Goal: Task Accomplishment & Management: Use online tool/utility

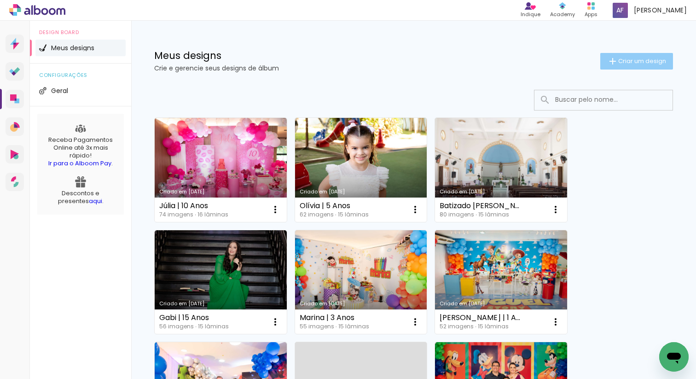
click at [631, 61] on span "Criar um design" at bounding box center [643, 61] width 48 height 6
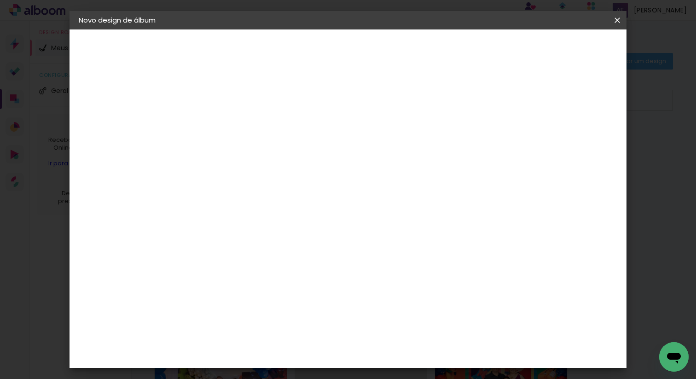
click at [229, 124] on input at bounding box center [229, 124] width 0 height 14
type input "L"
type input "Batizado | [PERSON_NAME]"
click at [324, 53] on paper-button "Avançar" at bounding box center [301, 49] width 45 height 16
click at [0, 0] on slot "Tamanho Livre" at bounding box center [0, 0] width 0 height 0
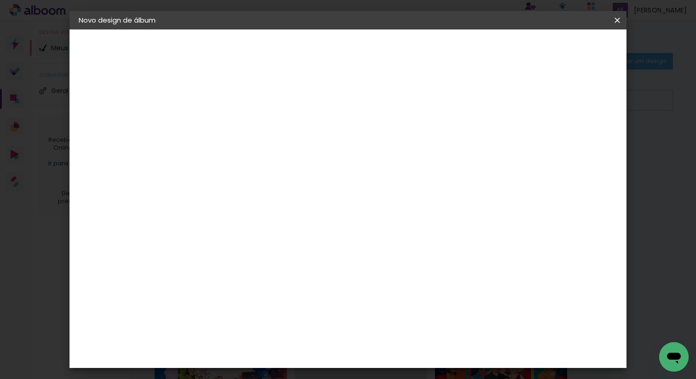
click at [0, 0] on slot "Avançar" at bounding box center [0, 0] width 0 height 0
drag, startPoint x: 202, startPoint y: 206, endPoint x: 250, endPoint y: 214, distance: 48.9
click at [250, 143] on div "30 cm cm cm mm A maioria das encadernadoras sugere 5mm de sangria." at bounding box center [389, 106] width 400 height 74
type input "20"
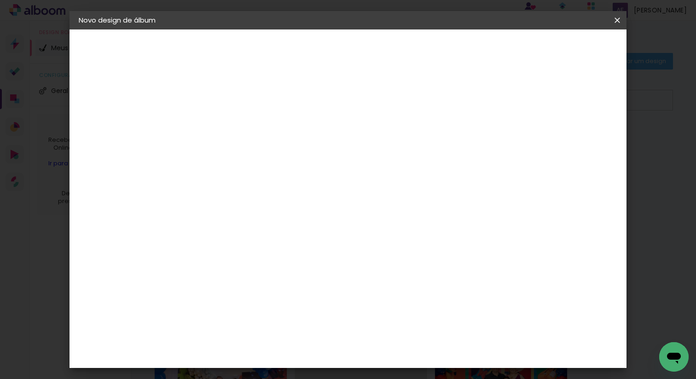
type paper-input "20"
click at [567, 49] on span "Iniciar design" at bounding box center [546, 49] width 42 height 6
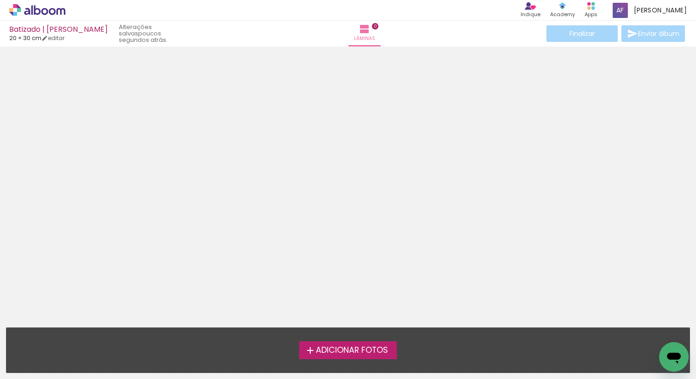
click at [368, 347] on span "Adicionar Fotos" at bounding box center [352, 350] width 72 height 8
click at [0, 0] on input "file" at bounding box center [0, 0] width 0 height 0
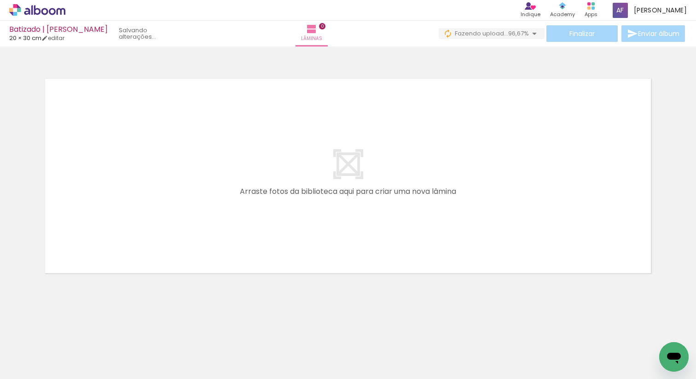
scroll to position [0, 929]
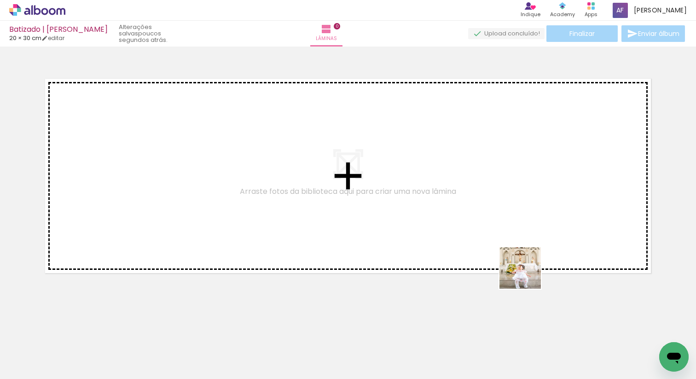
drag, startPoint x: 611, startPoint y: 350, endPoint x: 491, endPoint y: 244, distance: 160.6
click at [491, 244] on quentale-workspace at bounding box center [348, 189] width 696 height 379
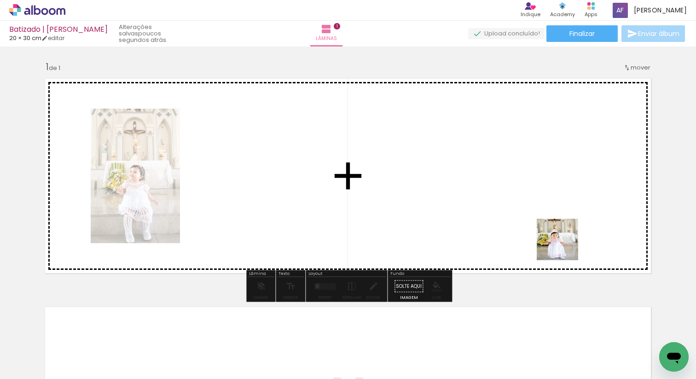
drag, startPoint x: 654, startPoint y: 337, endPoint x: 553, endPoint y: 237, distance: 142.0
click at [553, 237] on quentale-workspace at bounding box center [348, 189] width 696 height 379
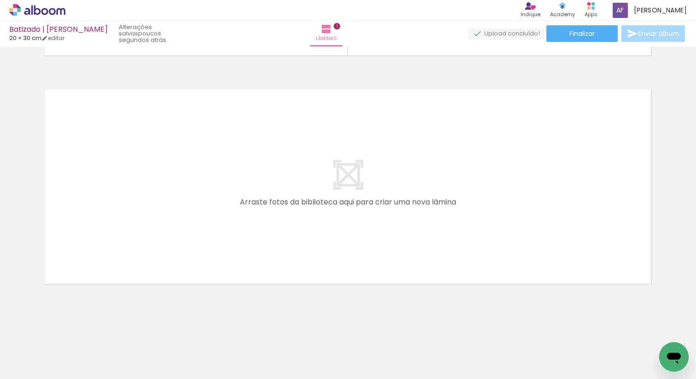
scroll to position [0, 392]
drag, startPoint x: 380, startPoint y: 352, endPoint x: 464, endPoint y: 251, distance: 131.2
click at [464, 251] on quentale-workspace at bounding box center [348, 189] width 696 height 379
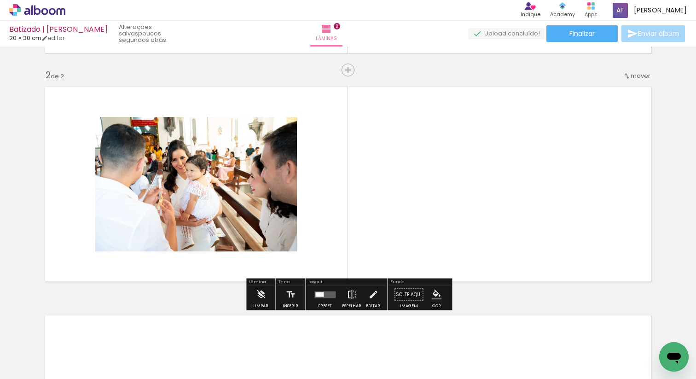
scroll to position [220, 0]
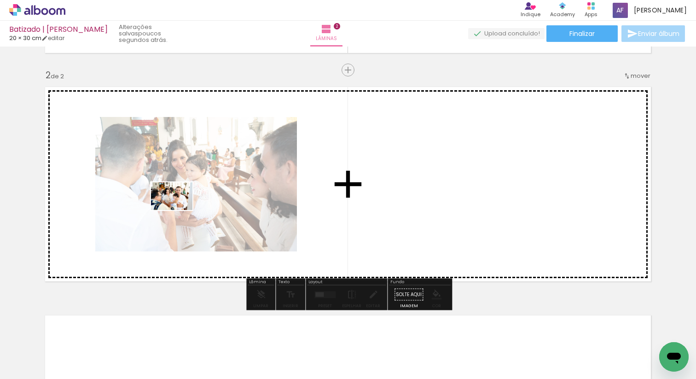
drag, startPoint x: 327, startPoint y: 354, endPoint x: 179, endPoint y: 210, distance: 206.2
click at [179, 210] on quentale-workspace at bounding box center [348, 189] width 696 height 379
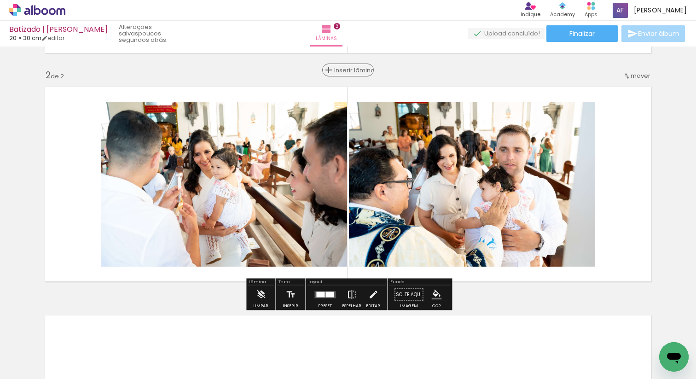
click at [350, 68] on span "Inserir lâmina" at bounding box center [352, 70] width 36 height 6
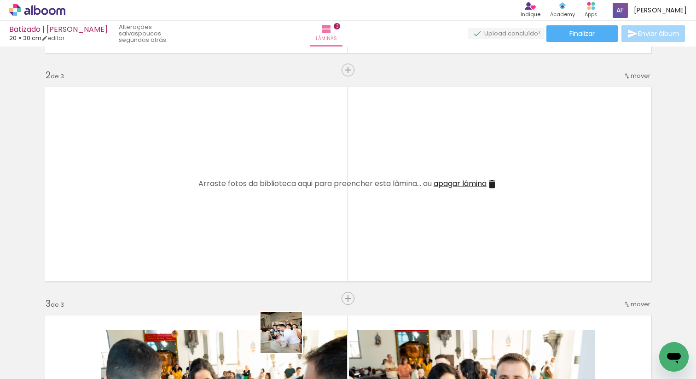
drag, startPoint x: 272, startPoint y: 359, endPoint x: 428, endPoint y: 224, distance: 206.4
click at [428, 224] on quentale-workspace at bounding box center [348, 189] width 696 height 379
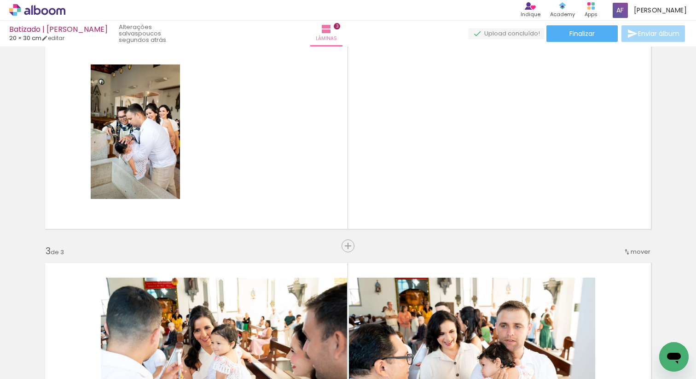
scroll to position [251, 0]
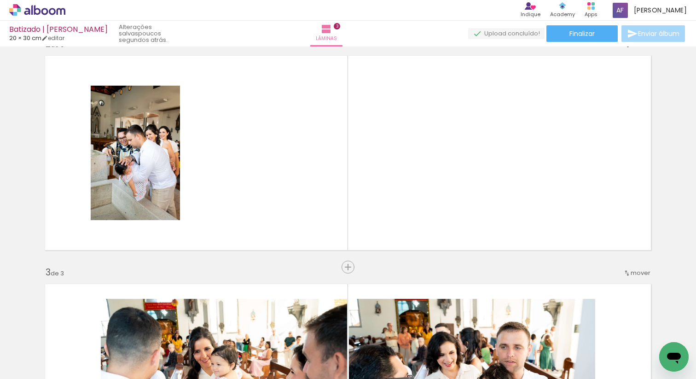
drag, startPoint x: 222, startPoint y: 359, endPoint x: 222, endPoint y: 270, distance: 88.4
click at [222, 270] on quentale-workspace at bounding box center [348, 189] width 696 height 379
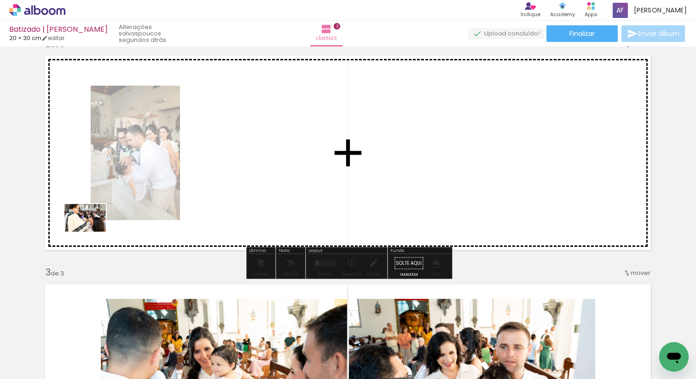
drag, startPoint x: 123, startPoint y: 353, endPoint x: 92, endPoint y: 232, distance: 125.1
click at [92, 232] on quentale-workspace at bounding box center [348, 189] width 696 height 379
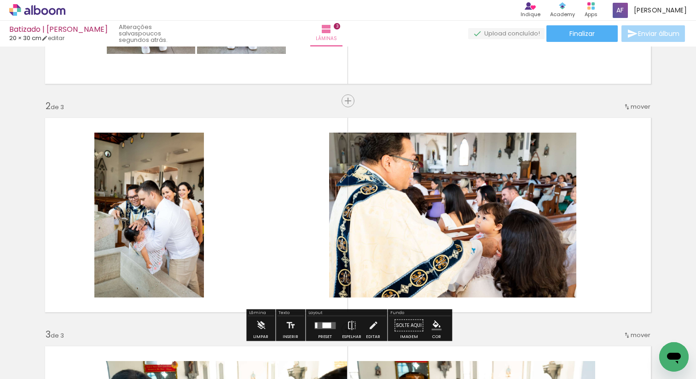
scroll to position [184, 0]
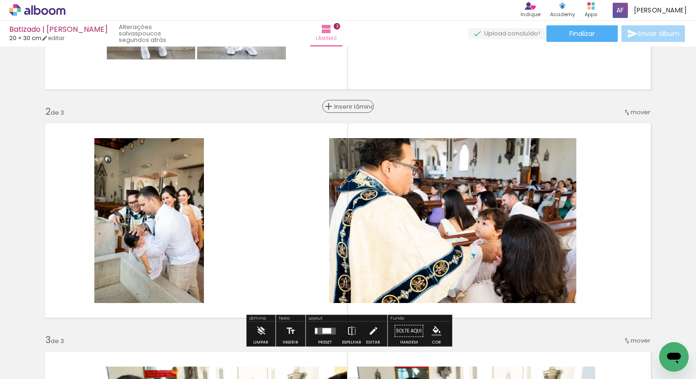
click at [346, 110] on span "Inserir lâmina" at bounding box center [352, 107] width 36 height 6
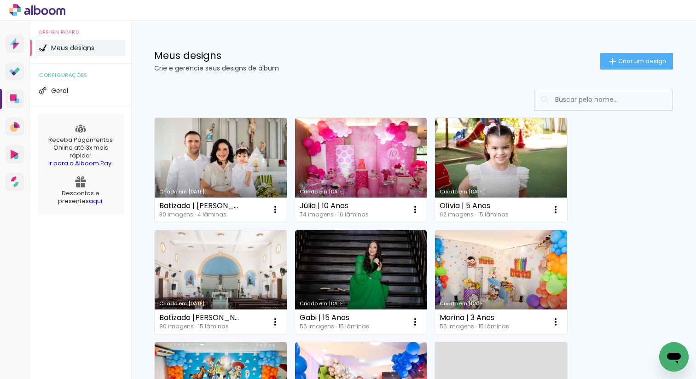
click at [215, 147] on link "Criado em [DATE]" at bounding box center [221, 170] width 132 height 104
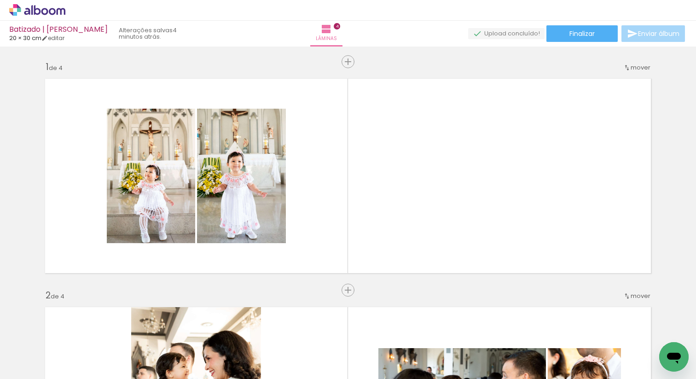
click at [37, 367] on span "Adicionar Fotos" at bounding box center [33, 367] width 28 height 10
click at [0, 0] on input "file" at bounding box center [0, 0] width 0 height 0
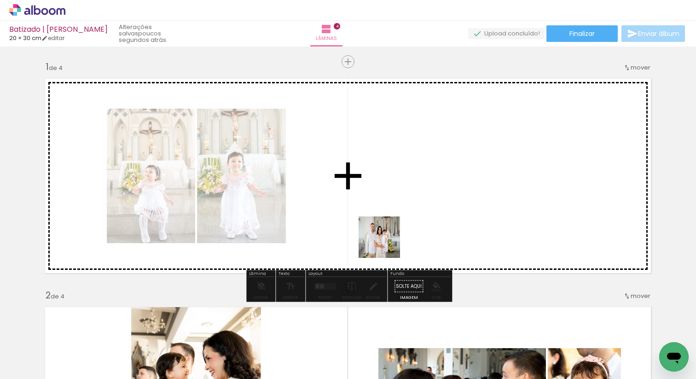
drag, startPoint x: 96, startPoint y: 350, endPoint x: 406, endPoint y: 235, distance: 330.7
click at [406, 235] on quentale-workspace at bounding box center [348, 189] width 696 height 379
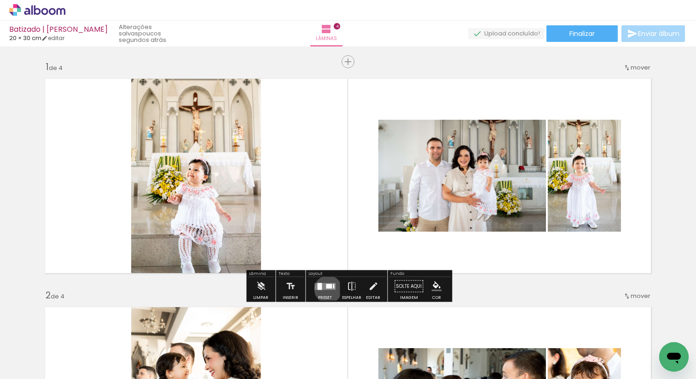
click at [326, 289] on quentale-layouter at bounding box center [325, 286] width 21 height 7
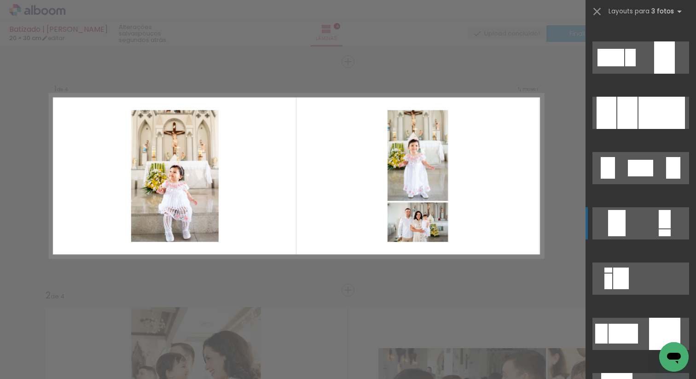
scroll to position [1758, 0]
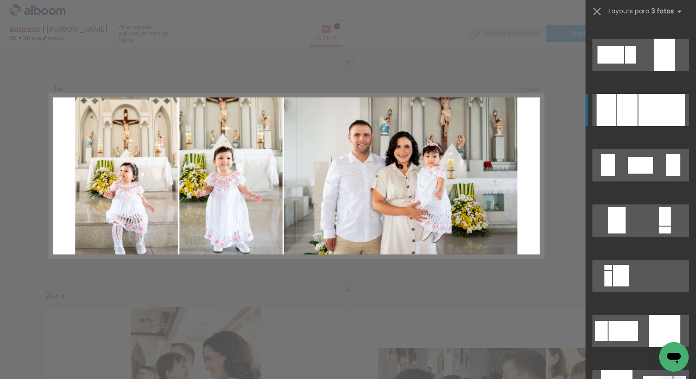
click at [640, 121] on div at bounding box center [662, 110] width 47 height 32
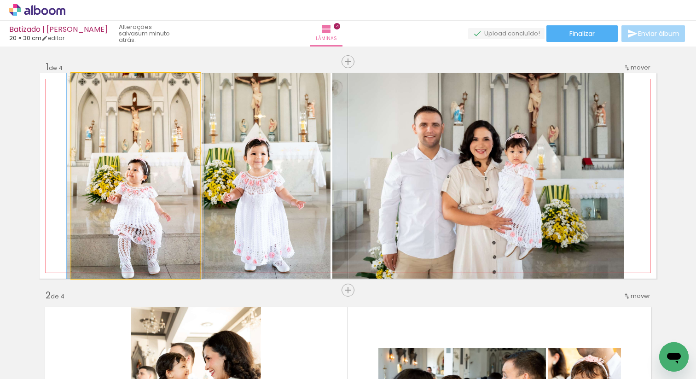
click at [127, 192] on quentale-photo at bounding box center [135, 175] width 129 height 205
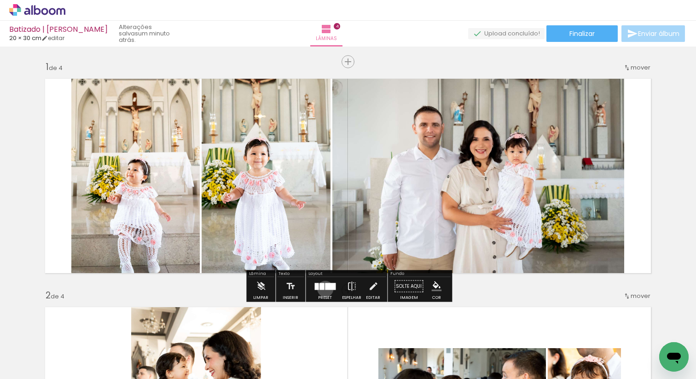
click at [325, 289] on div at bounding box center [330, 286] width 11 height 7
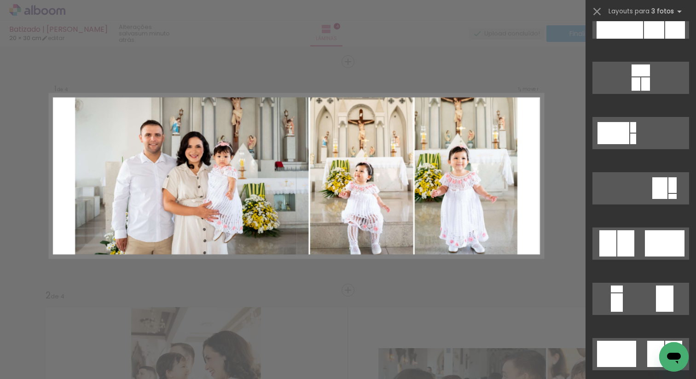
scroll to position [139, 0]
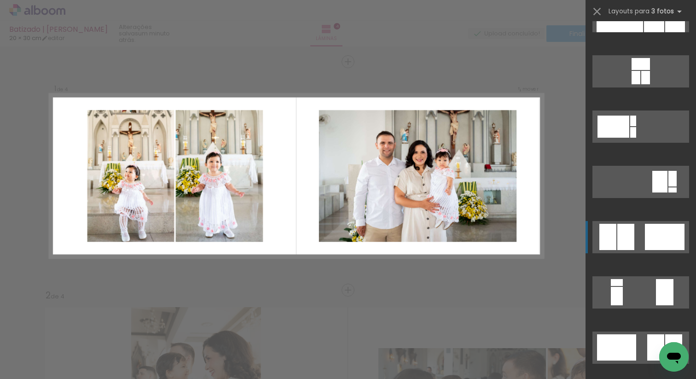
click at [643, 242] on quentale-layouter at bounding box center [641, 237] width 97 height 32
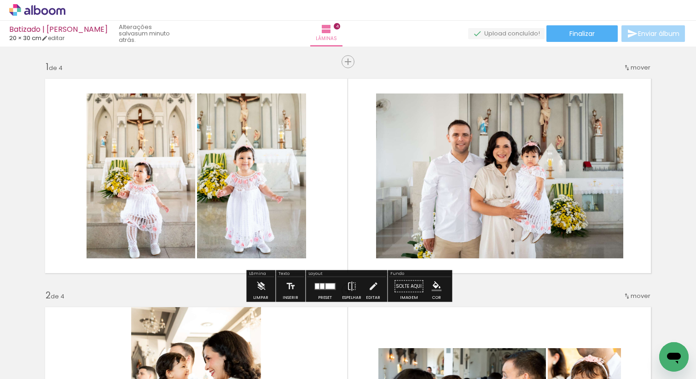
click at [327, 286] on div at bounding box center [330, 286] width 9 height 6
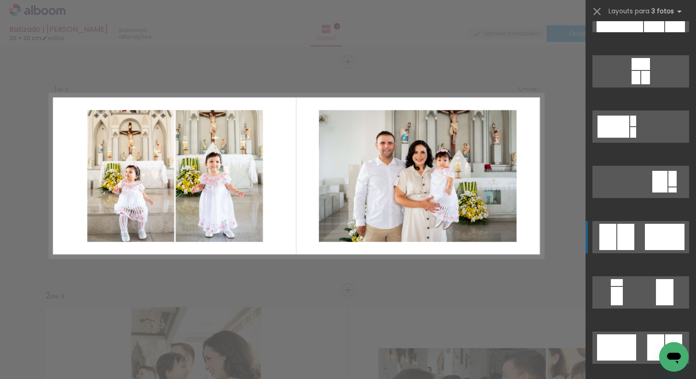
scroll to position [332, 0]
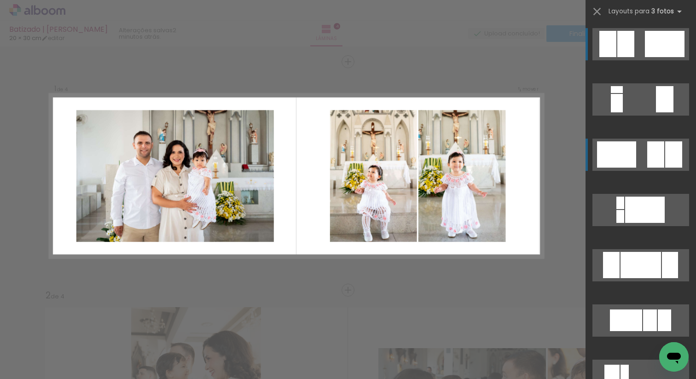
click at [630, 148] on div at bounding box center [616, 154] width 39 height 26
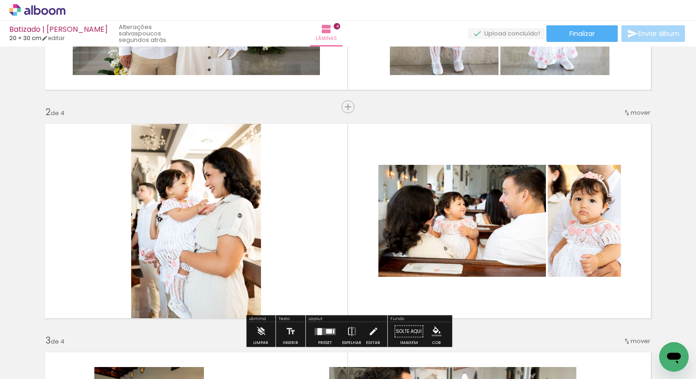
scroll to position [180, 0]
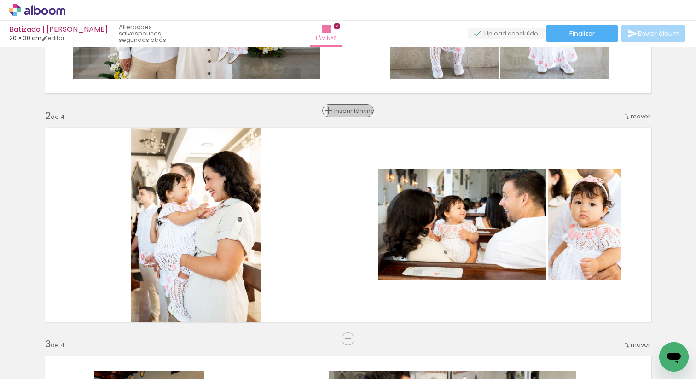
click at [350, 111] on span "Inserir lâmina" at bounding box center [352, 111] width 36 height 6
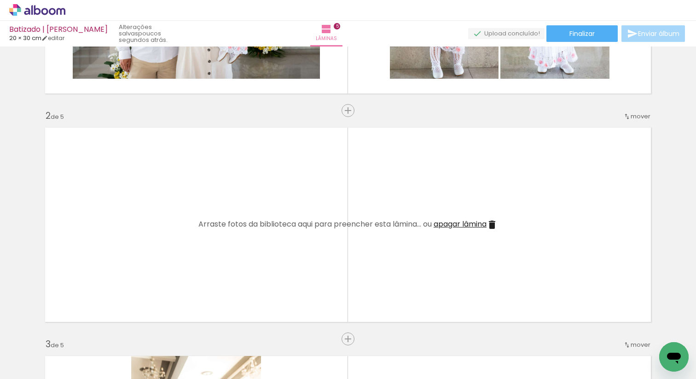
scroll to position [0, 1187]
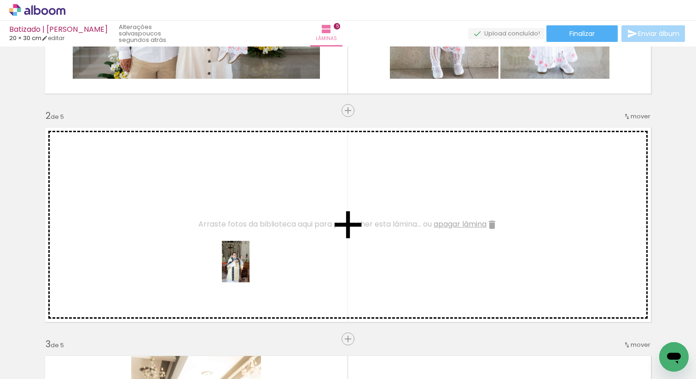
drag, startPoint x: 513, startPoint y: 360, endPoint x: 250, endPoint y: 269, distance: 279.0
click at [250, 269] on quentale-workspace at bounding box center [348, 189] width 696 height 379
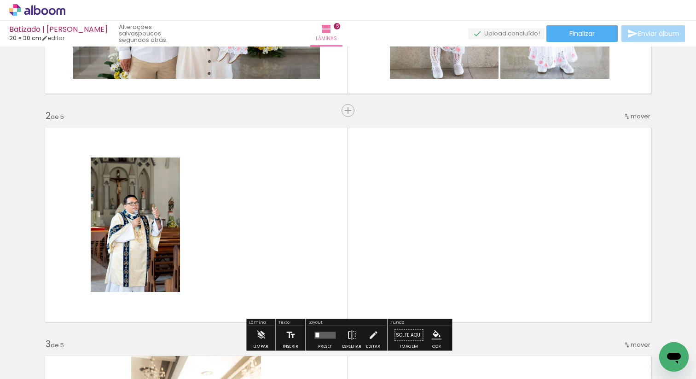
click at [35, 365] on span "Adicionar Fotos" at bounding box center [33, 367] width 28 height 10
click at [0, 0] on input "file" at bounding box center [0, 0] width 0 height 0
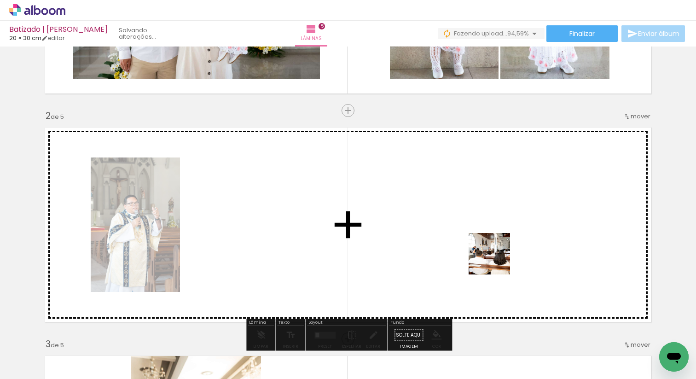
drag, startPoint x: 608, startPoint y: 354, endPoint x: 497, endPoint y: 261, distance: 145.5
click at [497, 261] on quentale-workspace at bounding box center [348, 189] width 696 height 379
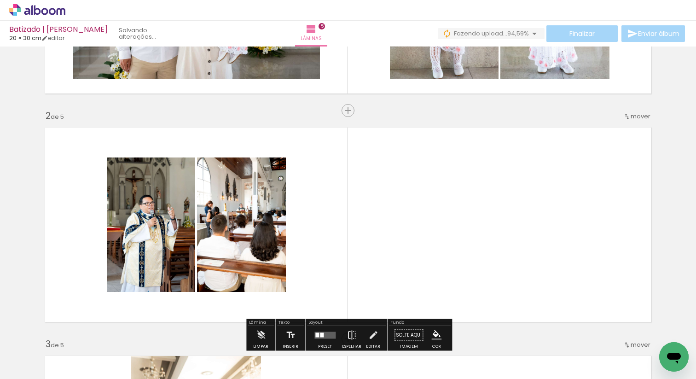
drag, startPoint x: 643, startPoint y: 347, endPoint x: 509, endPoint y: 260, distance: 159.3
click at [509, 260] on quentale-workspace at bounding box center [348, 189] width 696 height 379
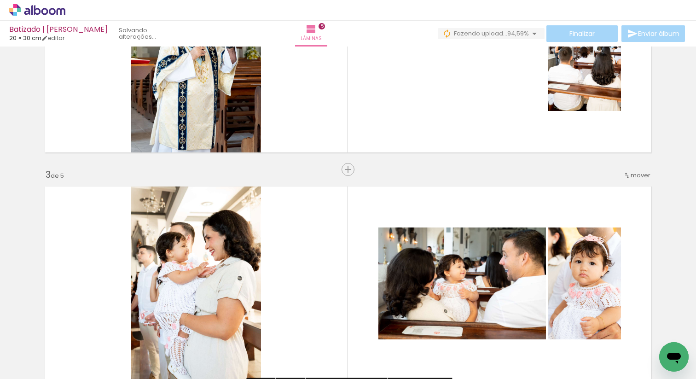
scroll to position [347, 0]
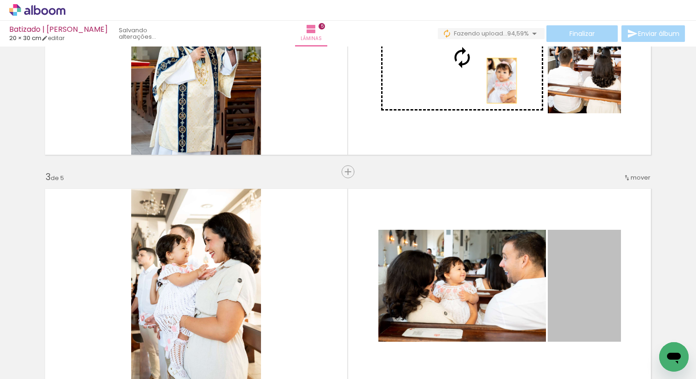
drag, startPoint x: 588, startPoint y: 281, endPoint x: 502, endPoint y: 81, distance: 217.9
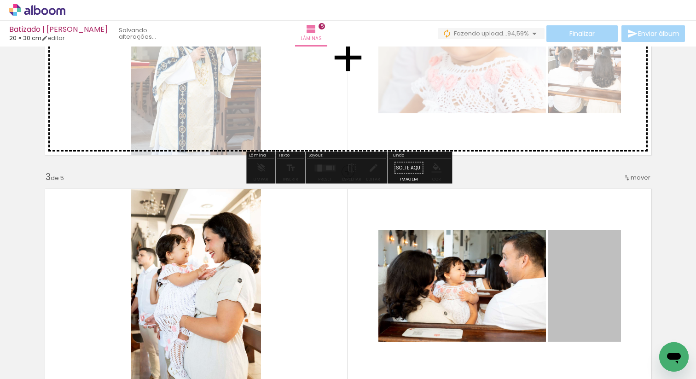
drag, startPoint x: 585, startPoint y: 268, endPoint x: 342, endPoint y: 103, distance: 293.3
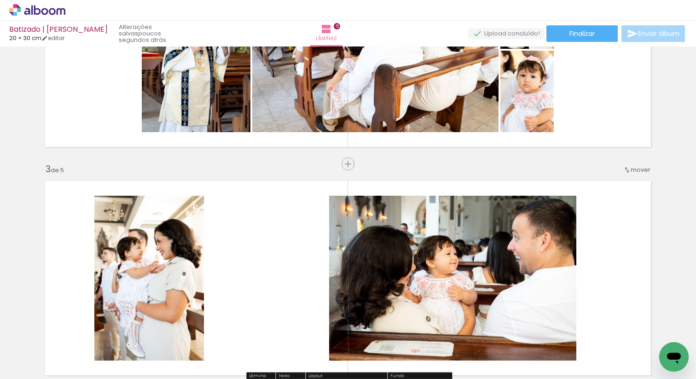
scroll to position [346, 0]
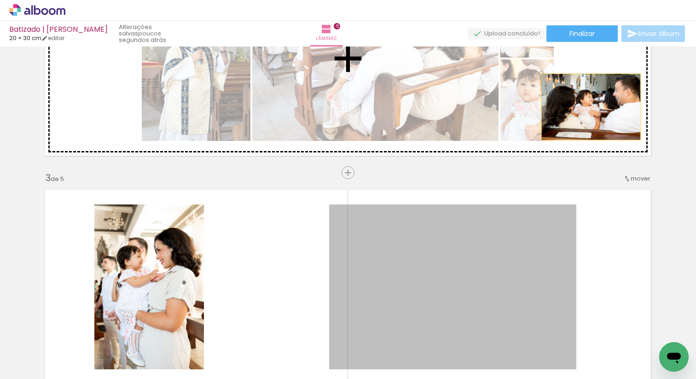
drag, startPoint x: 524, startPoint y: 253, endPoint x: 591, endPoint y: 107, distance: 161.2
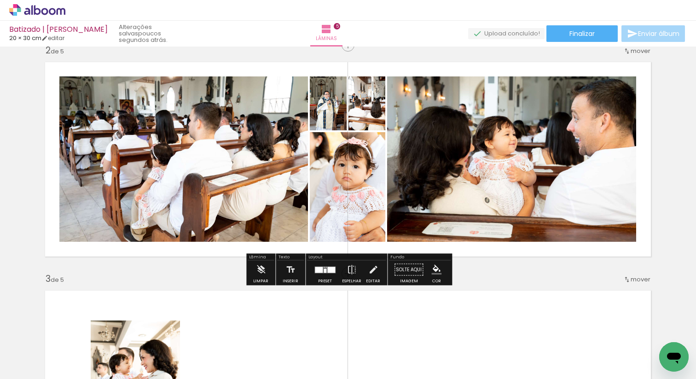
scroll to position [222, 0]
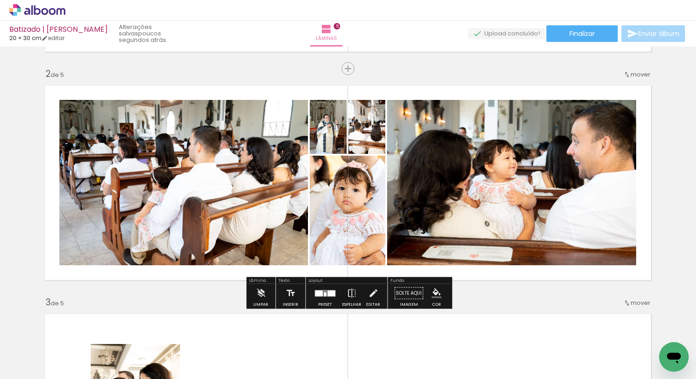
click at [327, 294] on div at bounding box center [331, 293] width 8 height 6
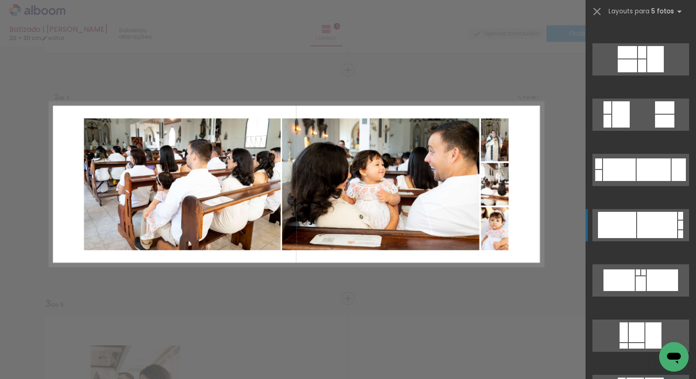
scroll to position [259, 0]
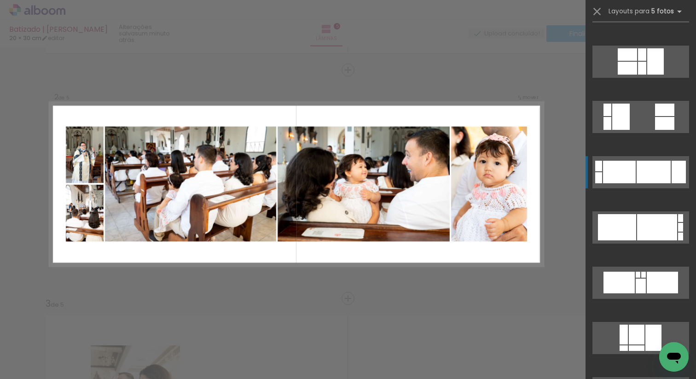
click at [648, 178] on div at bounding box center [654, 172] width 34 height 23
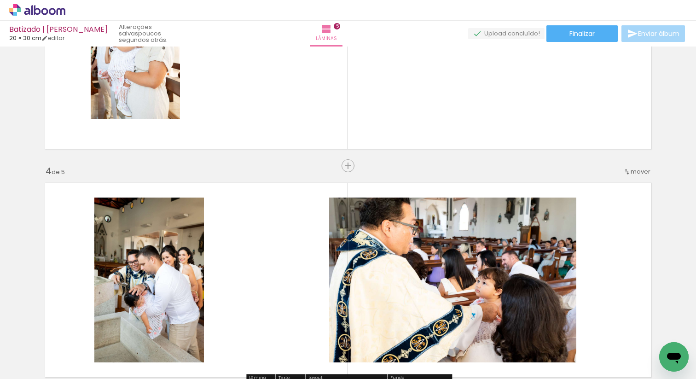
scroll to position [589, 0]
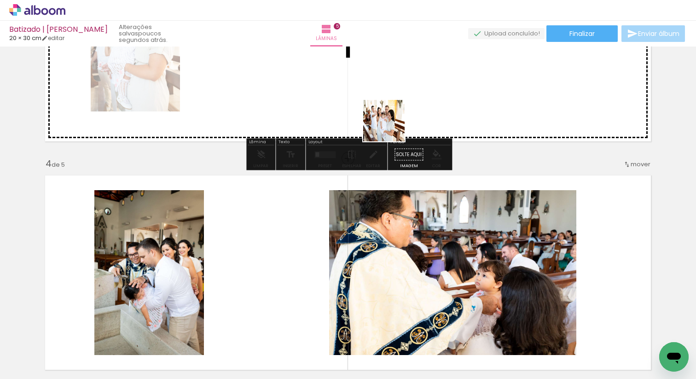
drag, startPoint x: 458, startPoint y: 352, endPoint x: 391, endPoint y: 118, distance: 243.3
click at [391, 118] on quentale-workspace at bounding box center [348, 189] width 696 height 379
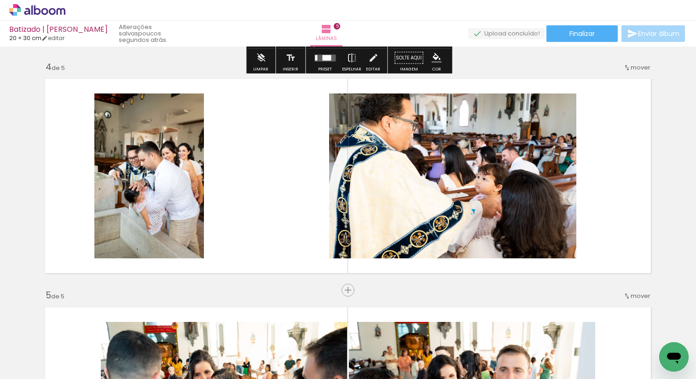
scroll to position [686, 0]
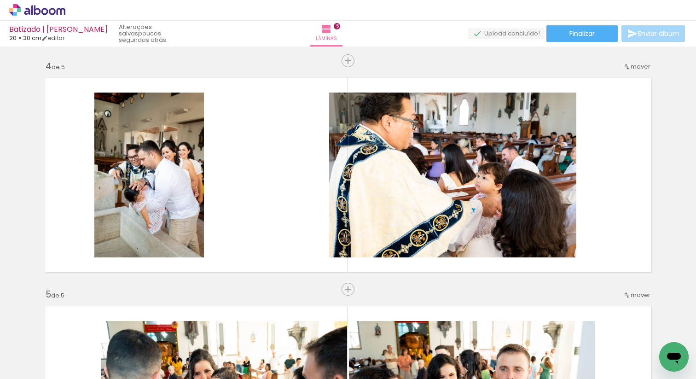
click at [487, 330] on iron-icon at bounding box center [484, 330] width 10 height 10
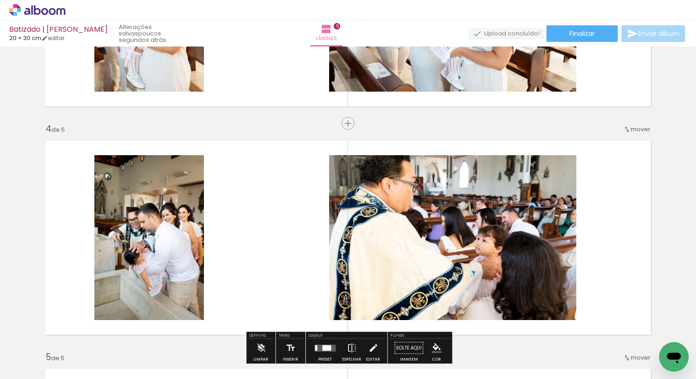
scroll to position [643, 0]
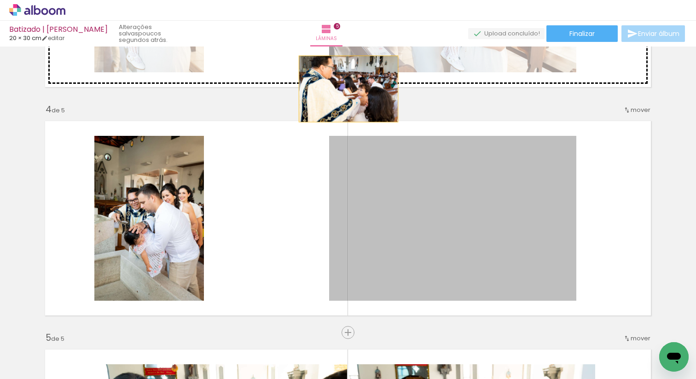
drag, startPoint x: 441, startPoint y: 225, endPoint x: 348, endPoint y: 88, distance: 165.4
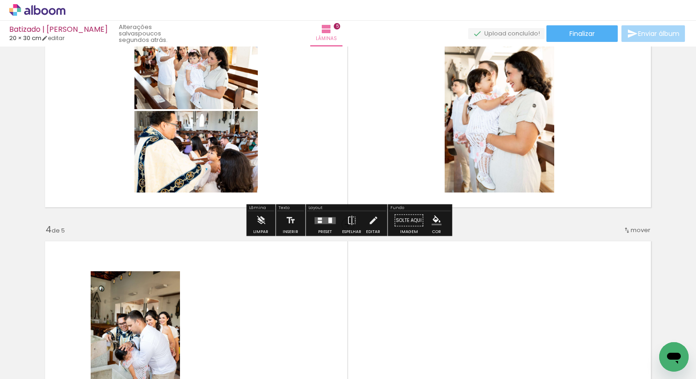
scroll to position [498, 0]
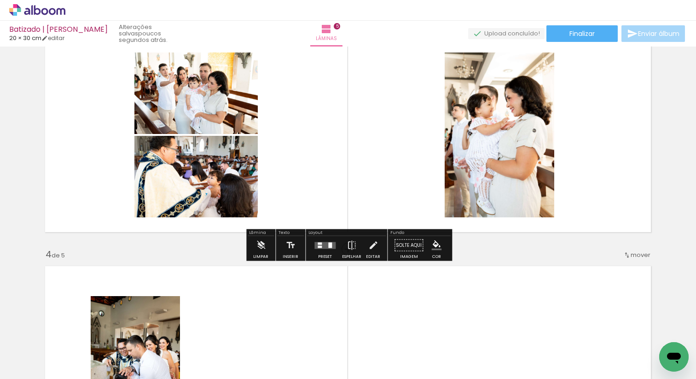
click at [320, 247] on quentale-layouter at bounding box center [325, 245] width 21 height 7
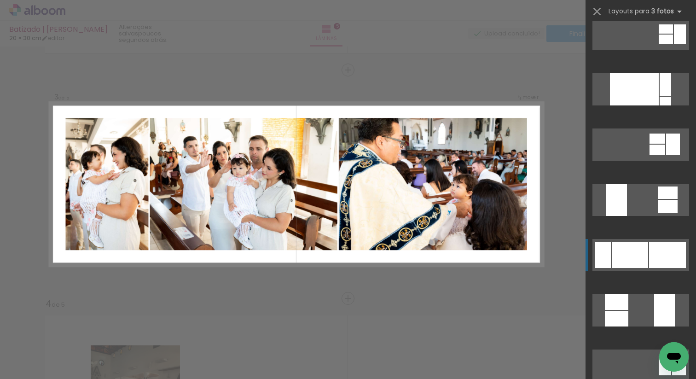
scroll to position [121, 0]
click at [633, 256] on div at bounding box center [630, 254] width 36 height 26
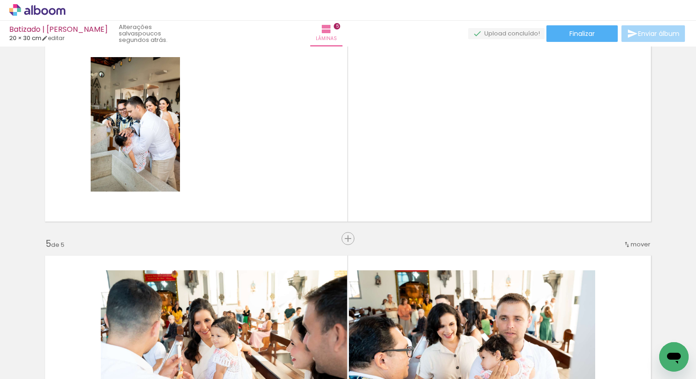
scroll to position [727, 0]
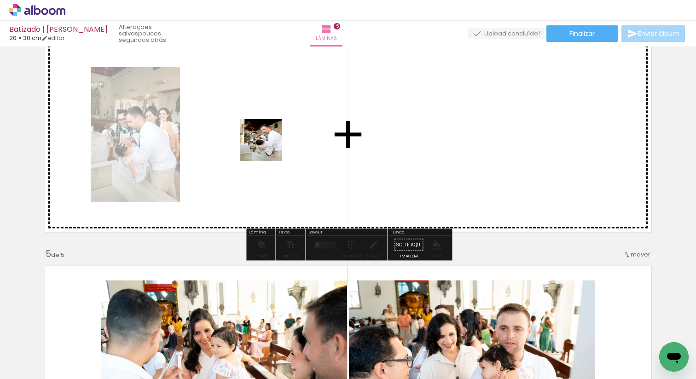
drag, startPoint x: 552, startPoint y: 357, endPoint x: 258, endPoint y: 143, distance: 363.6
click at [258, 143] on quentale-workspace at bounding box center [348, 189] width 696 height 379
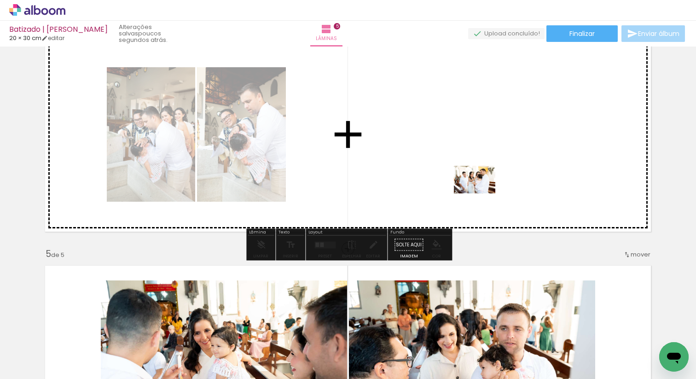
drag, startPoint x: 420, startPoint y: 358, endPoint x: 482, endPoint y: 192, distance: 177.1
click at [482, 192] on quentale-workspace at bounding box center [348, 189] width 696 height 379
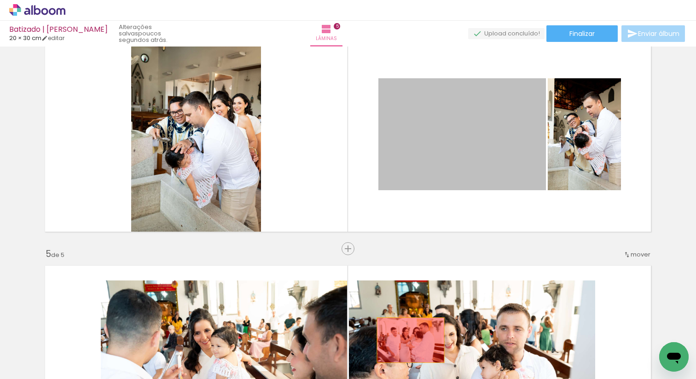
drag, startPoint x: 483, startPoint y: 115, endPoint x: 411, endPoint y: 340, distance: 236.0
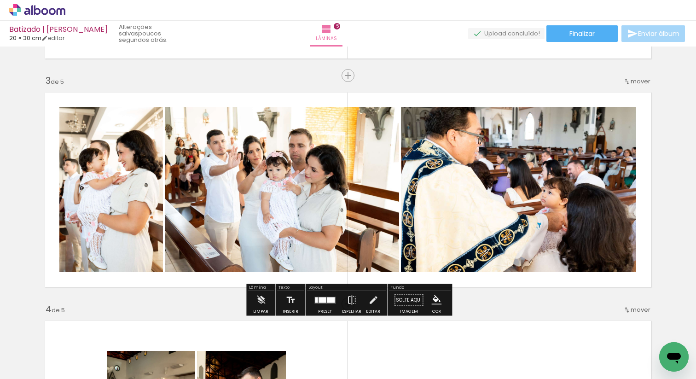
scroll to position [447, 0]
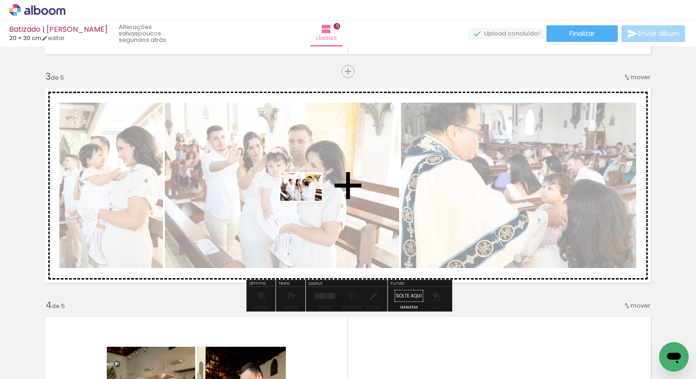
drag, startPoint x: 403, startPoint y: 358, endPoint x: 308, endPoint y: 201, distance: 183.3
click at [308, 201] on quentale-workspace at bounding box center [348, 189] width 696 height 379
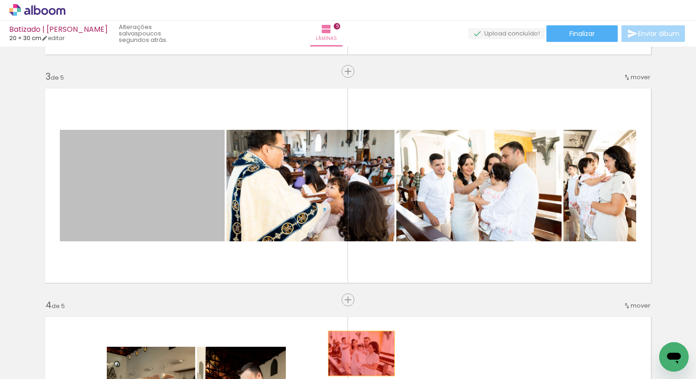
drag, startPoint x: 176, startPoint y: 188, endPoint x: 362, endPoint y: 353, distance: 248.3
click at [362, 353] on quentale-workspace at bounding box center [348, 189] width 696 height 379
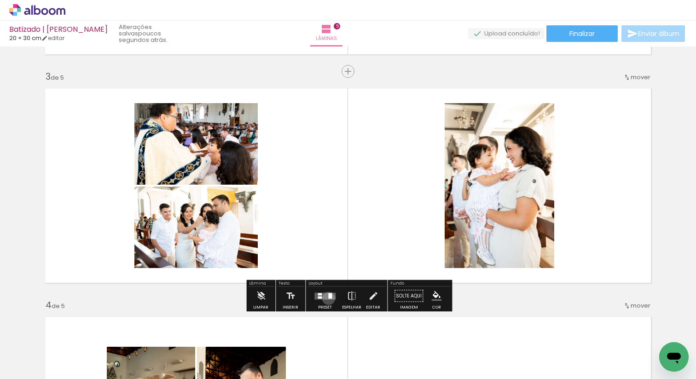
click at [328, 298] on div at bounding box center [330, 296] width 4 height 6
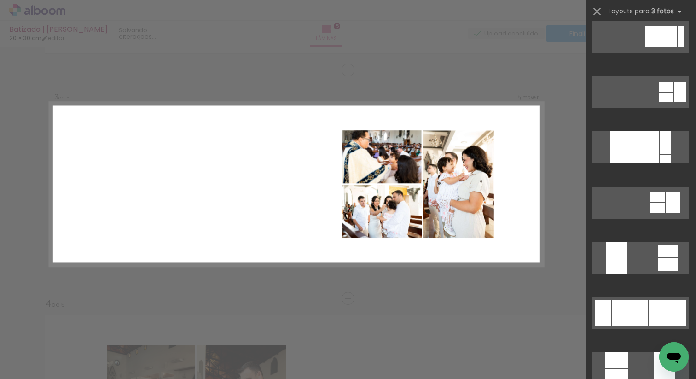
scroll to position [86, 0]
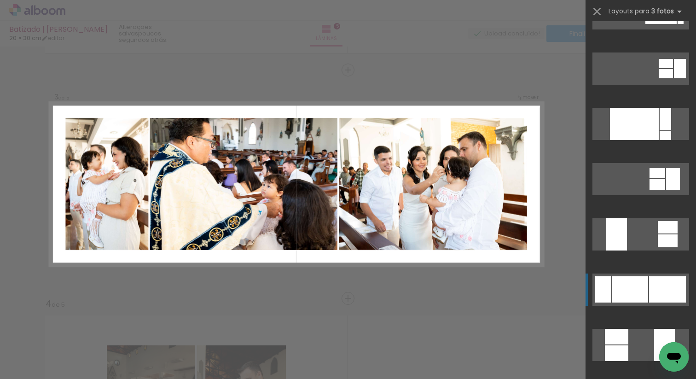
click at [620, 289] on div at bounding box center [630, 289] width 36 height 26
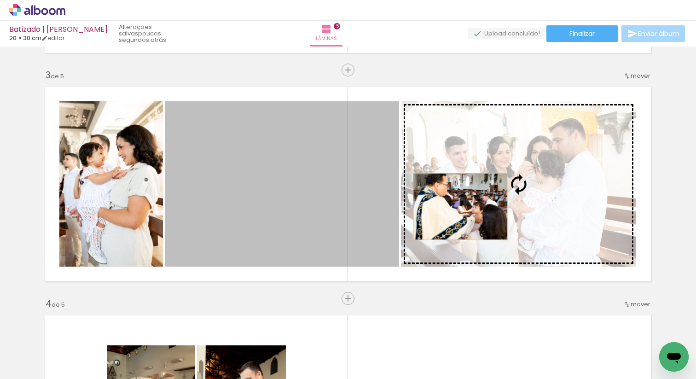
drag, startPoint x: 367, startPoint y: 207, endPoint x: 461, endPoint y: 206, distance: 93.5
click at [0, 0] on slot at bounding box center [0, 0] width 0 height 0
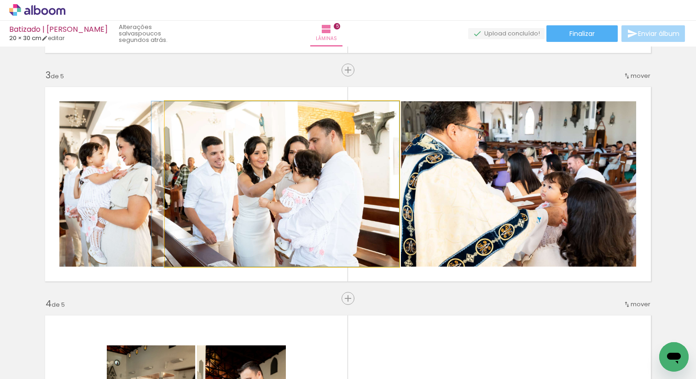
drag, startPoint x: 253, startPoint y: 183, endPoint x: 236, endPoint y: 182, distance: 17.6
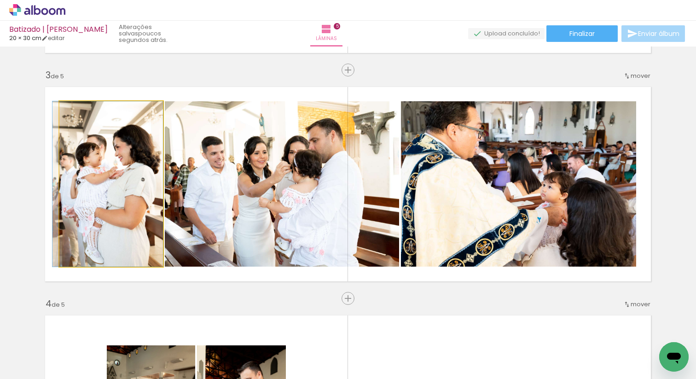
drag, startPoint x: 130, startPoint y: 203, endPoint x: 122, endPoint y: 203, distance: 8.3
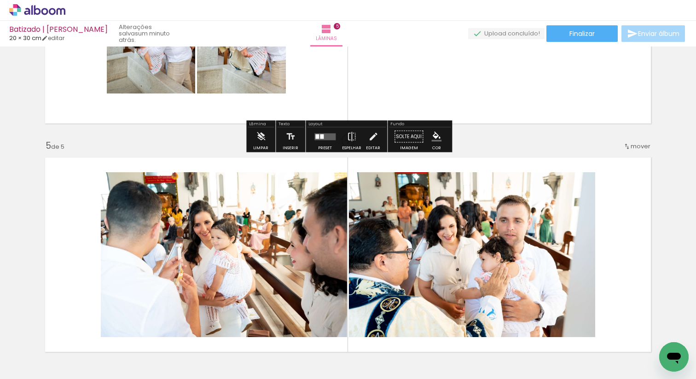
scroll to position [837, 0]
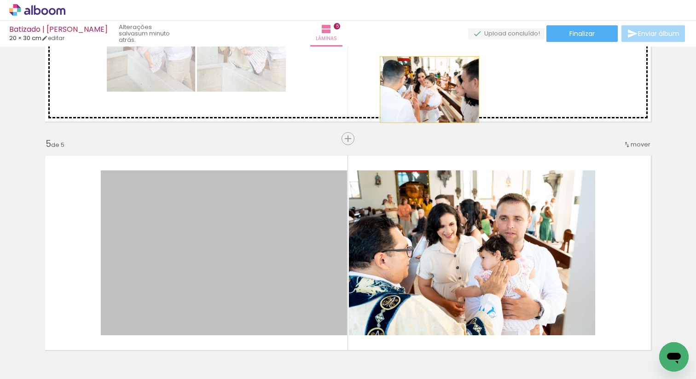
drag, startPoint x: 280, startPoint y: 273, endPoint x: 430, endPoint y: 86, distance: 239.8
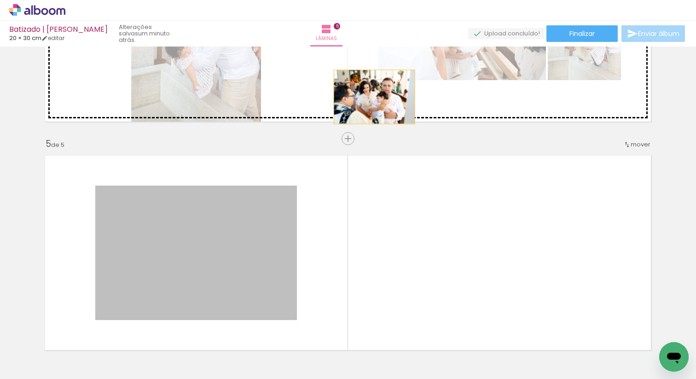
drag, startPoint x: 312, startPoint y: 207, endPoint x: 374, endPoint y: 97, distance: 126.7
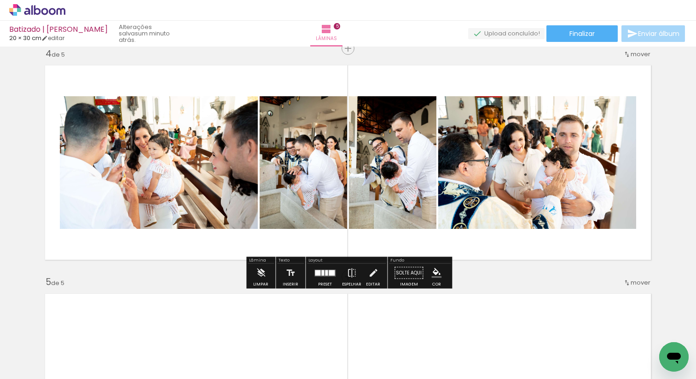
scroll to position [698, 0]
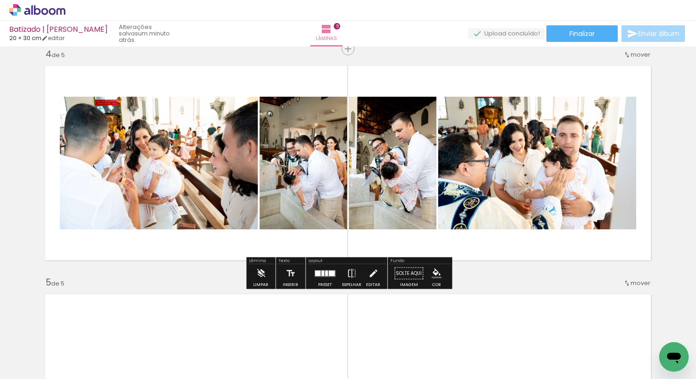
click at [317, 276] on quentale-layouter at bounding box center [325, 273] width 21 height 7
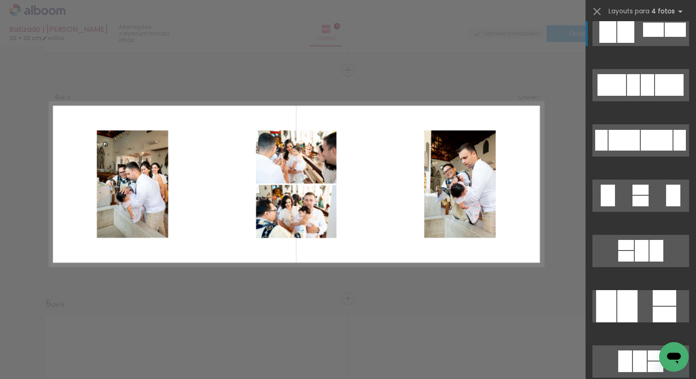
scroll to position [263, 0]
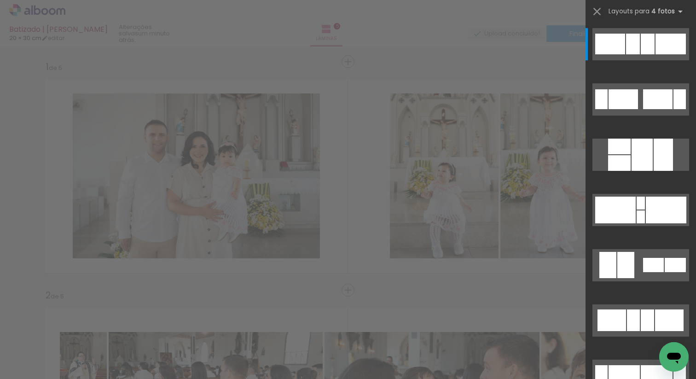
scroll to position [0, 1239]
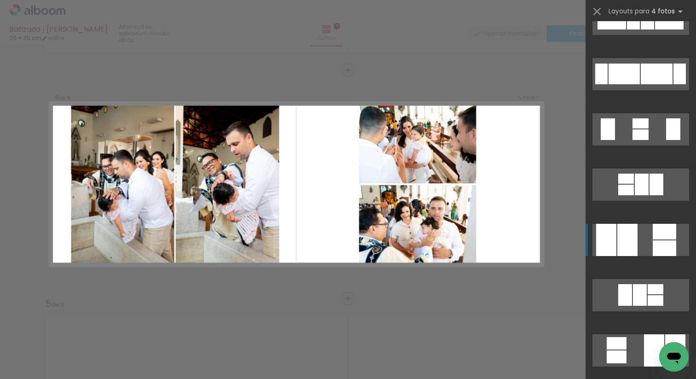
click at [639, 239] on quentale-layouter at bounding box center [641, 240] width 97 height 32
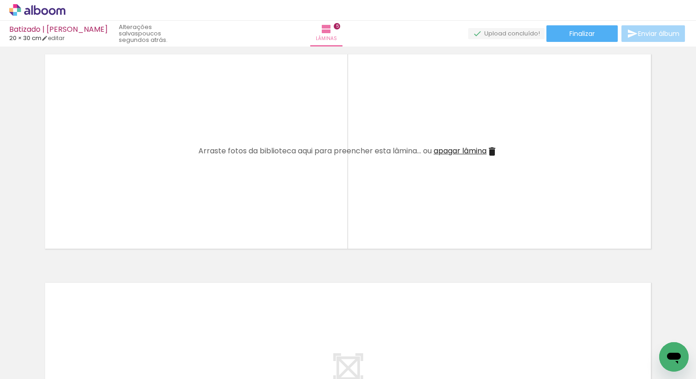
scroll to position [939, 0]
click at [488, 329] on iron-icon at bounding box center [484, 330] width 10 height 10
drag, startPoint x: 297, startPoint y: 357, endPoint x: 502, endPoint y: 226, distance: 242.8
click at [502, 226] on quentale-workspace at bounding box center [348, 189] width 696 height 379
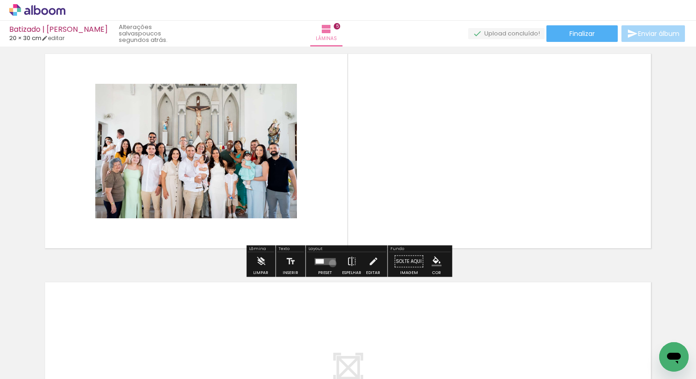
click at [331, 263] on quentale-layouter at bounding box center [325, 261] width 21 height 7
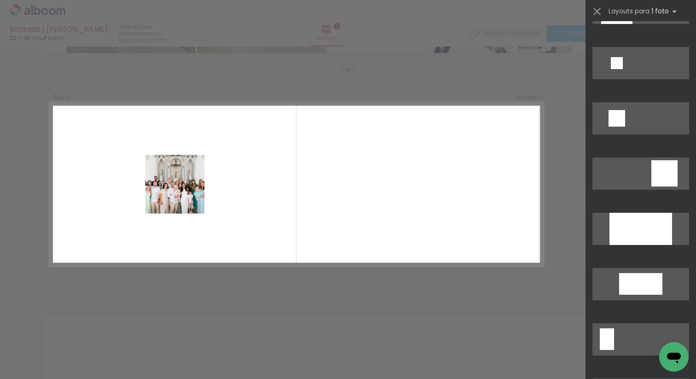
scroll to position [1143, 0]
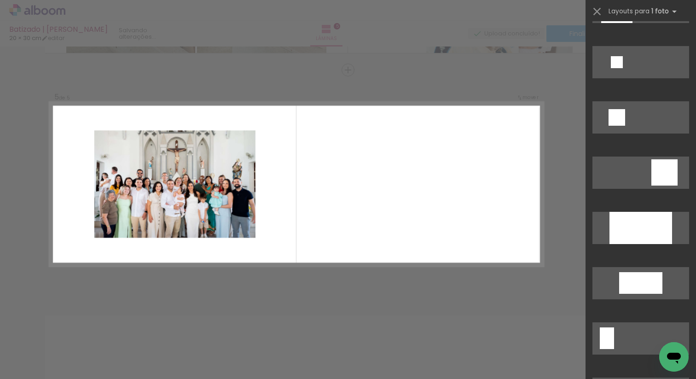
click at [488, 220] on quentale-layouter at bounding box center [297, 184] width 494 height 164
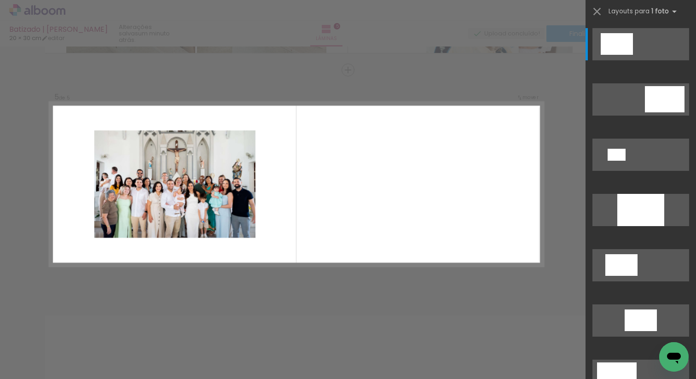
click at [337, 216] on quentale-layouter at bounding box center [297, 184] width 494 height 164
click at [599, 11] on iron-icon at bounding box center [597, 11] width 13 height 13
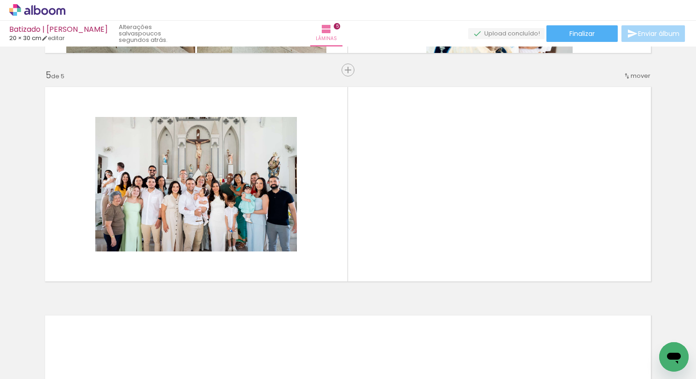
scroll to position [0, 538]
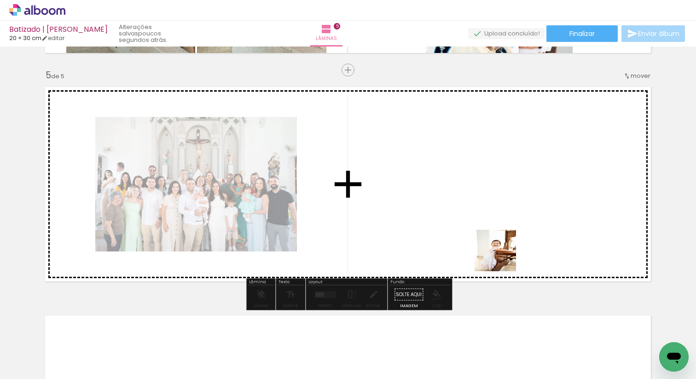
drag, startPoint x: 283, startPoint y: 357, endPoint x: 506, endPoint y: 254, distance: 245.7
click at [506, 254] on quentale-workspace at bounding box center [348, 189] width 696 height 379
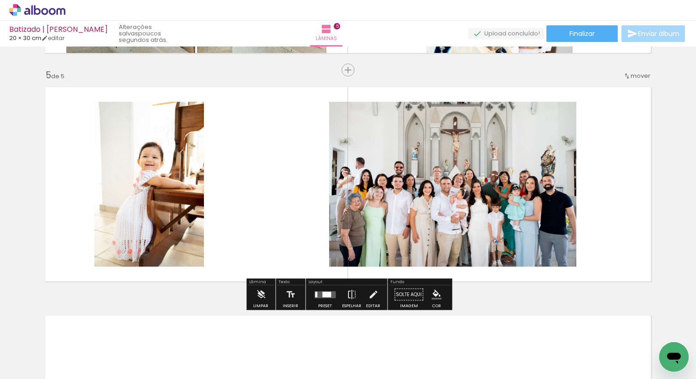
click at [315, 297] on quentale-layouter at bounding box center [325, 294] width 21 height 7
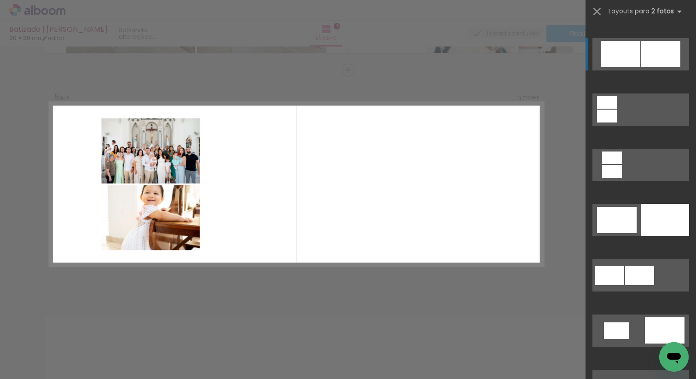
scroll to position [2387, 0]
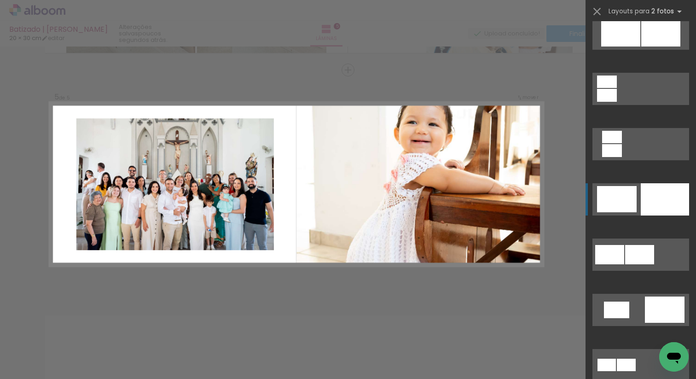
click at [642, 208] on div at bounding box center [665, 199] width 48 height 32
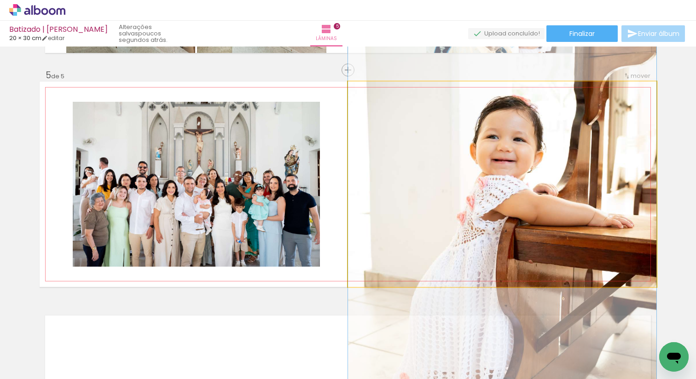
drag, startPoint x: 490, startPoint y: 188, endPoint x: 491, endPoint y: 218, distance: 29.9
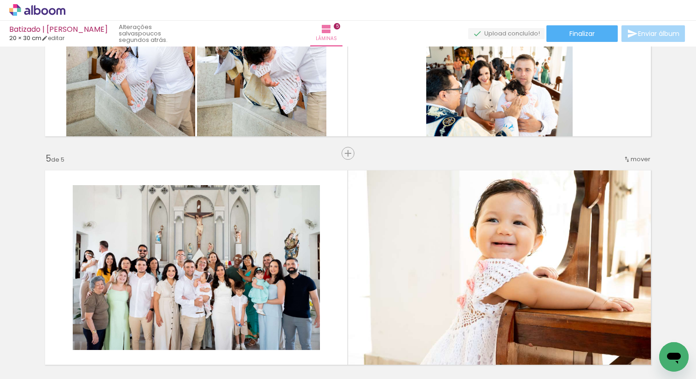
scroll to position [821, 0]
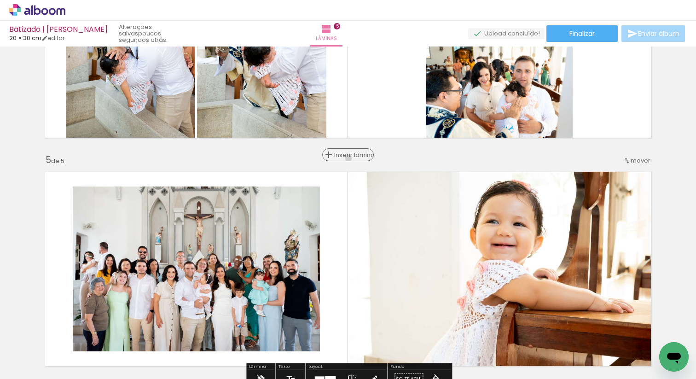
click at [349, 158] on span "Inserir lâmina" at bounding box center [352, 155] width 36 height 6
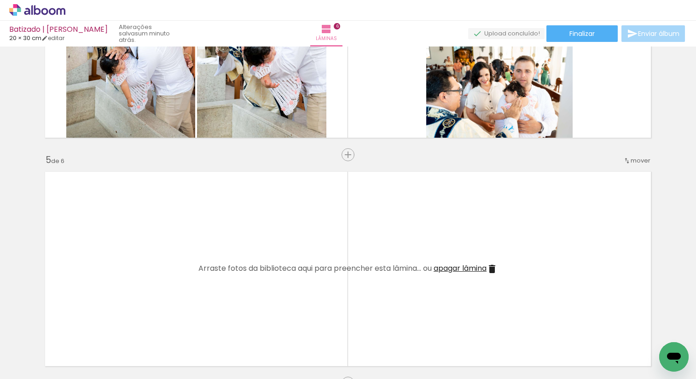
scroll to position [0, 0]
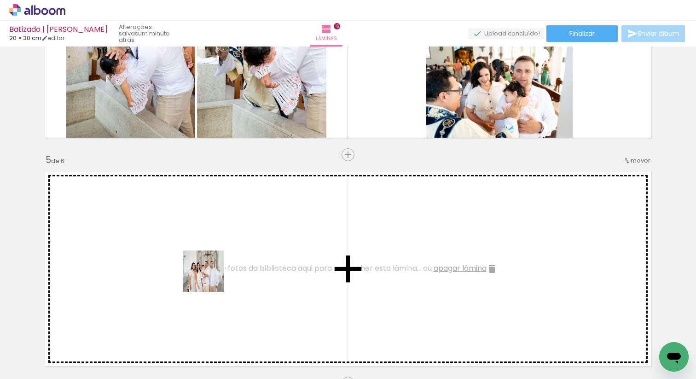
drag, startPoint x: 201, startPoint y: 361, endPoint x: 210, endPoint y: 275, distance: 86.2
click at [210, 275] on quentale-workspace at bounding box center [348, 189] width 696 height 379
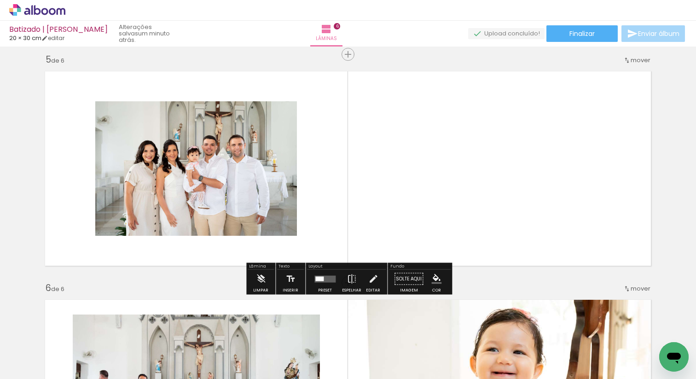
scroll to position [922, 0]
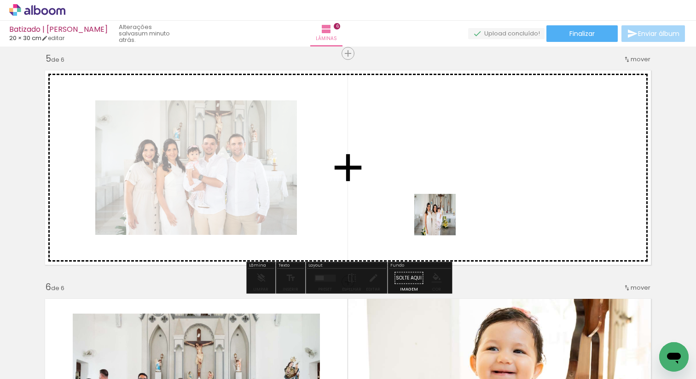
drag, startPoint x: 151, startPoint y: 351, endPoint x: 466, endPoint y: 211, distance: 344.4
click at [466, 211] on quentale-workspace at bounding box center [348, 189] width 696 height 379
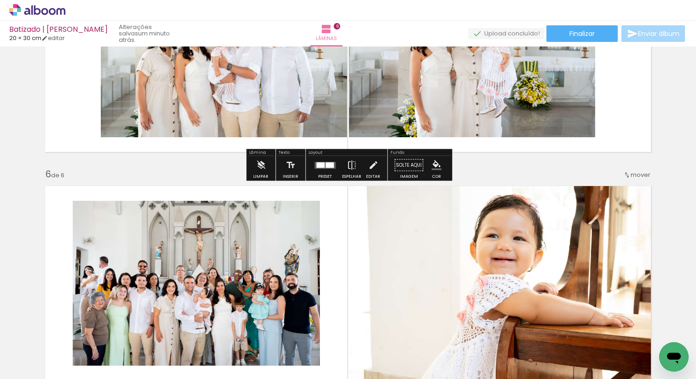
scroll to position [1039, 0]
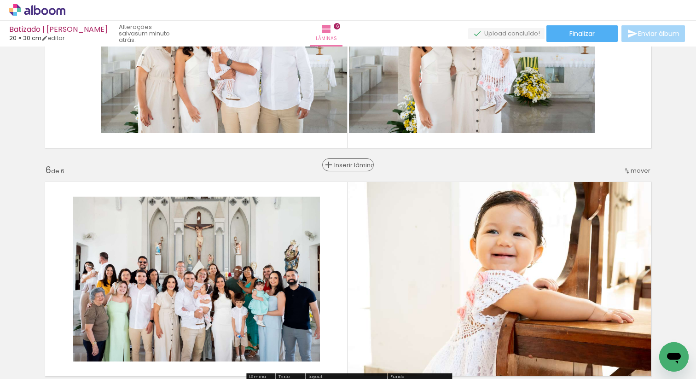
click at [349, 165] on span "Inserir lâmina" at bounding box center [352, 165] width 36 height 6
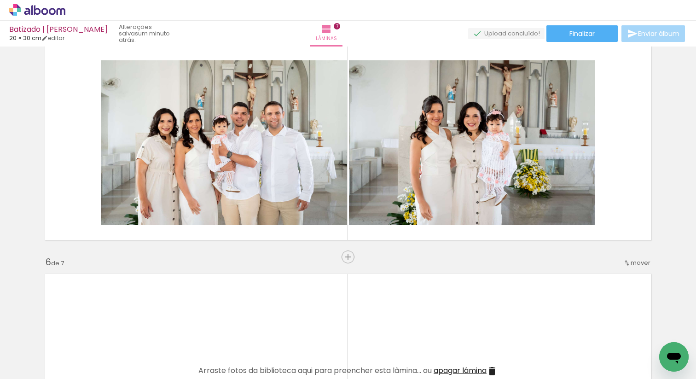
scroll to position [944, 0]
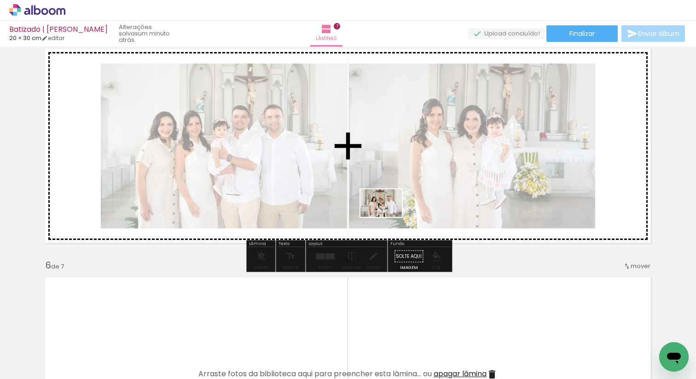
drag, startPoint x: 368, startPoint y: 355, endPoint x: 388, endPoint y: 217, distance: 139.7
click at [388, 217] on quentale-workspace at bounding box center [348, 189] width 696 height 379
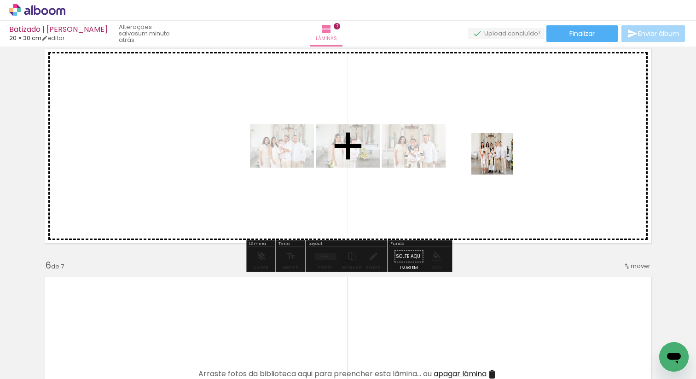
drag, startPoint x: 417, startPoint y: 354, endPoint x: 503, endPoint y: 148, distance: 222.8
click at [503, 148] on quentale-workspace at bounding box center [348, 189] width 696 height 379
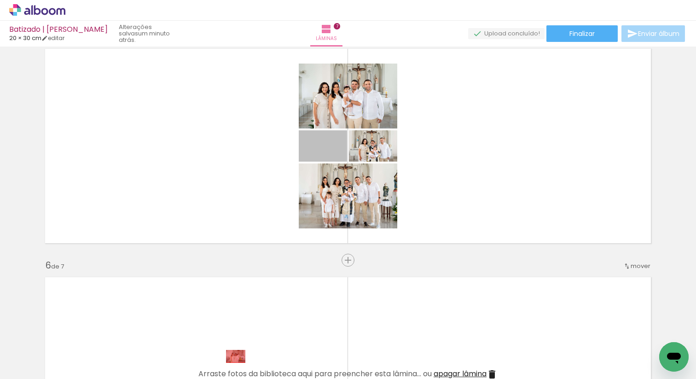
drag, startPoint x: 317, startPoint y: 149, endPoint x: 236, endPoint y: 356, distance: 222.3
click at [236, 356] on quentale-workspace at bounding box center [348, 189] width 696 height 379
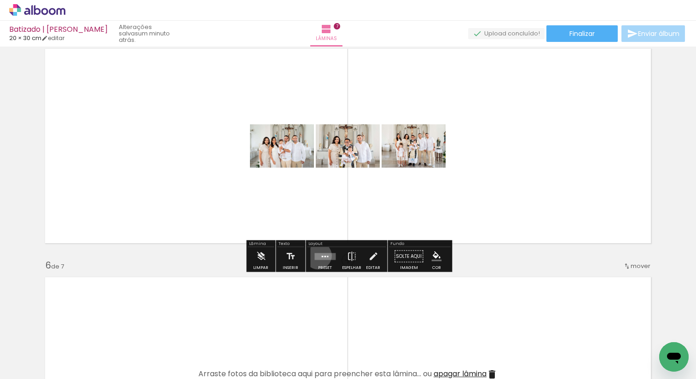
click at [316, 255] on quentale-layouter at bounding box center [325, 256] width 21 height 7
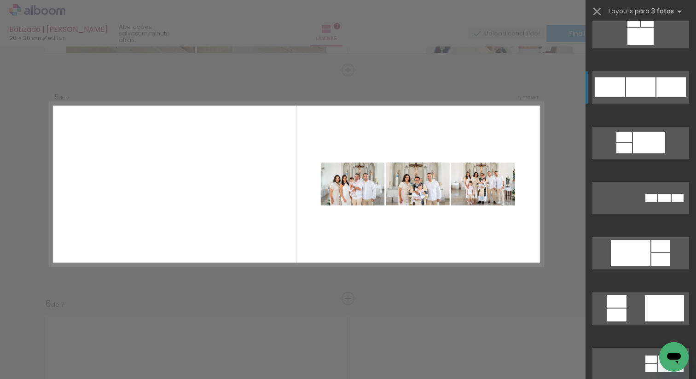
scroll to position [897, 0]
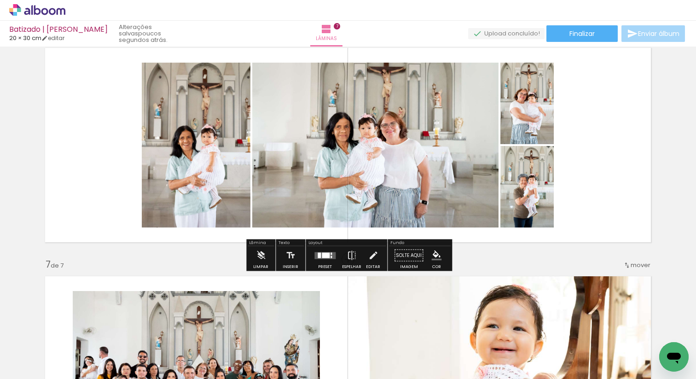
scroll to position [1193, 0]
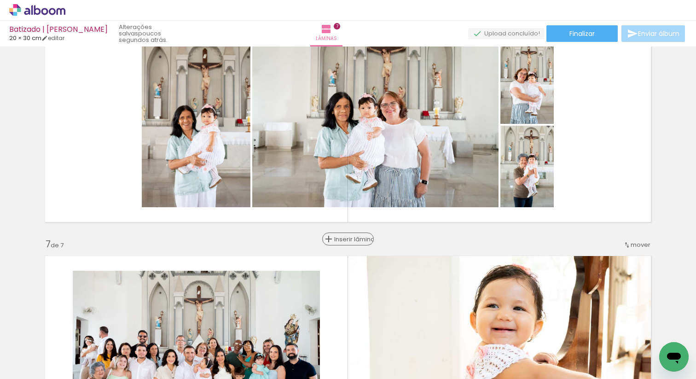
click at [345, 237] on span "Inserir lâmina" at bounding box center [352, 239] width 36 height 6
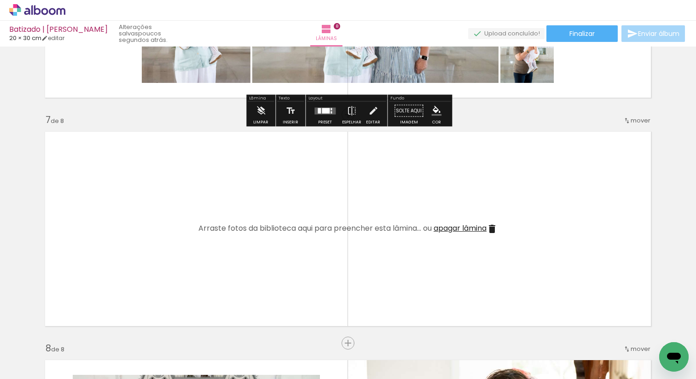
scroll to position [1327, 0]
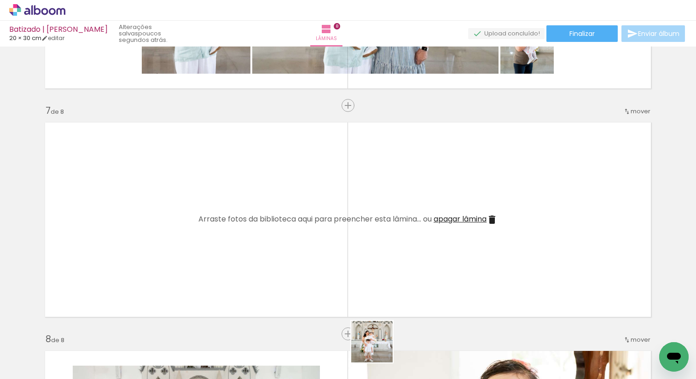
drag, startPoint x: 386, startPoint y: 355, endPoint x: 275, endPoint y: 272, distance: 138.2
click at [275, 272] on quentale-workspace at bounding box center [348, 189] width 696 height 379
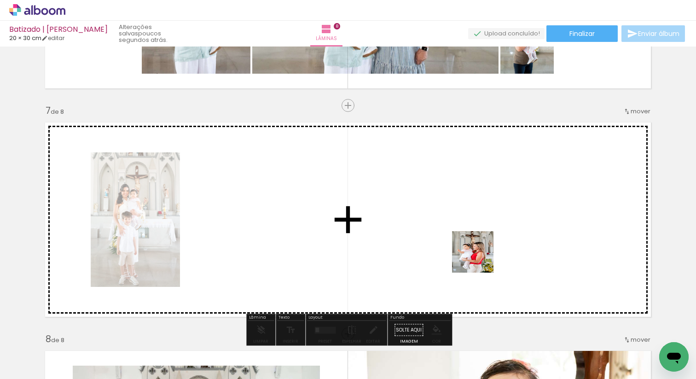
drag, startPoint x: 438, startPoint y: 351, endPoint x: 490, endPoint y: 235, distance: 127.2
click at [490, 235] on quentale-workspace at bounding box center [348, 189] width 696 height 379
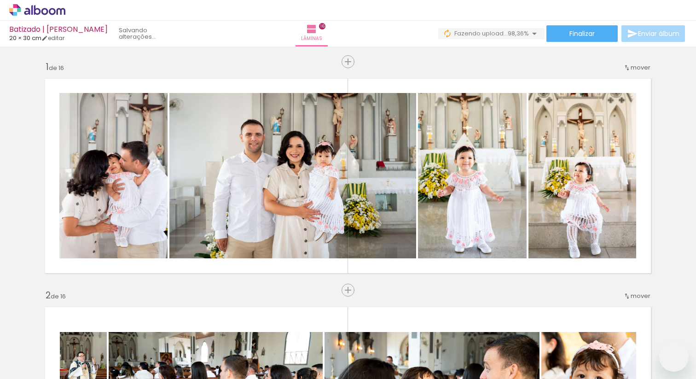
click at [439, 258] on quentale-workspace at bounding box center [348, 189] width 696 height 379
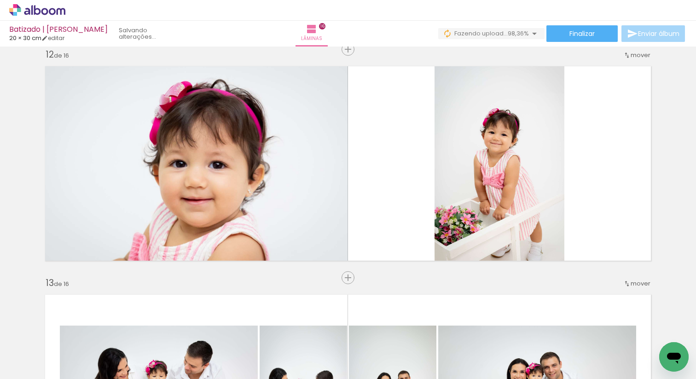
drag, startPoint x: 655, startPoint y: 340, endPoint x: 576, endPoint y: 175, distance: 183.4
click at [576, 175] on quentale-workspace at bounding box center [348, 189] width 696 height 379
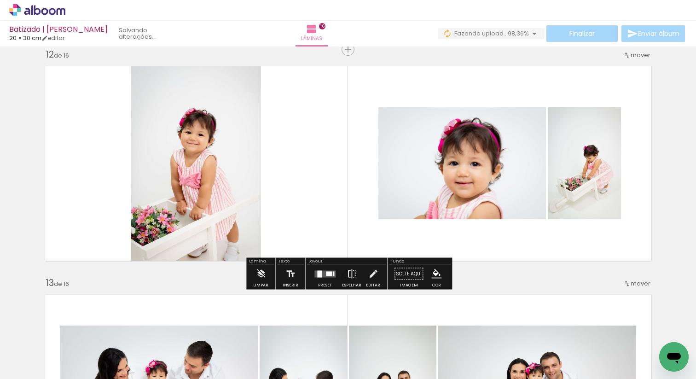
click at [327, 276] on quentale-layouter at bounding box center [325, 273] width 21 height 7
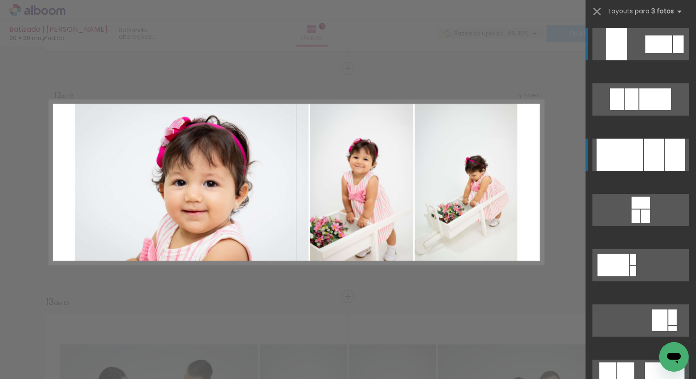
scroll to position [2505, 0]
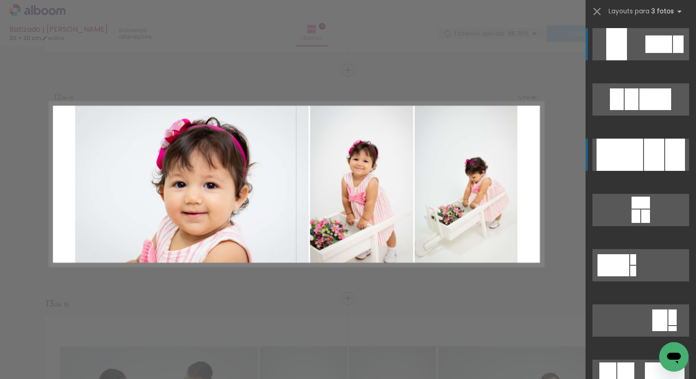
click at [640, 150] on div at bounding box center [620, 155] width 47 height 32
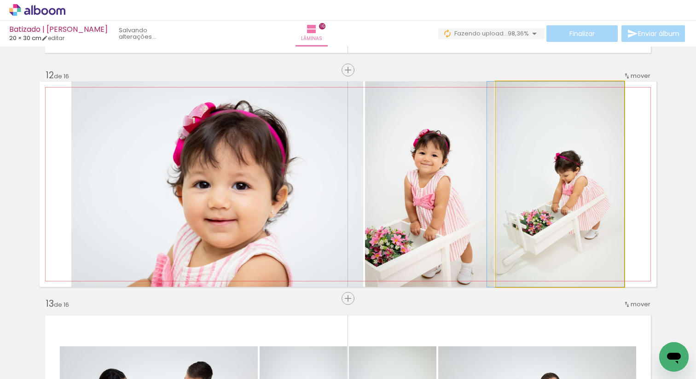
drag, startPoint x: 546, startPoint y: 220, endPoint x: 427, endPoint y: 217, distance: 119.3
click at [0, 0] on slot at bounding box center [0, 0] width 0 height 0
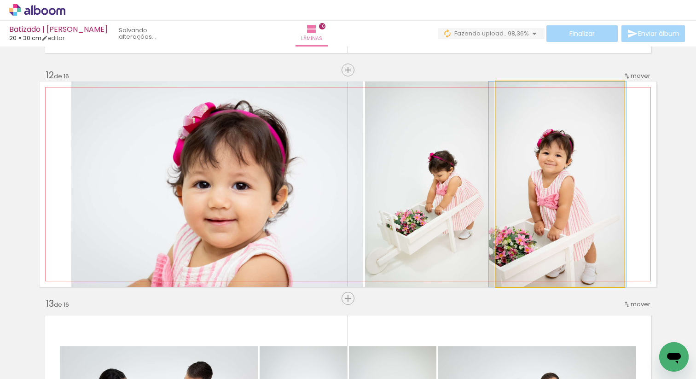
drag, startPoint x: 557, startPoint y: 175, endPoint x: 555, endPoint y: 152, distance: 23.6
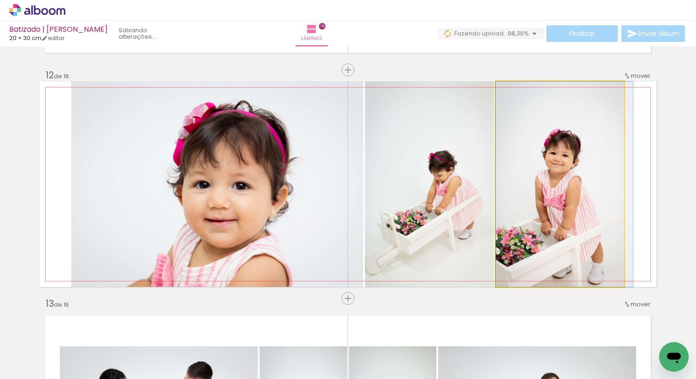
drag, startPoint x: 555, startPoint y: 152, endPoint x: 585, endPoint y: 141, distance: 31.8
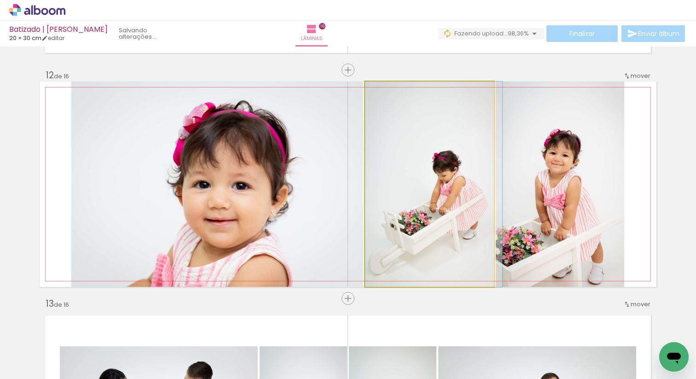
drag, startPoint x: 442, startPoint y: 197, endPoint x: 450, endPoint y: 189, distance: 11.7
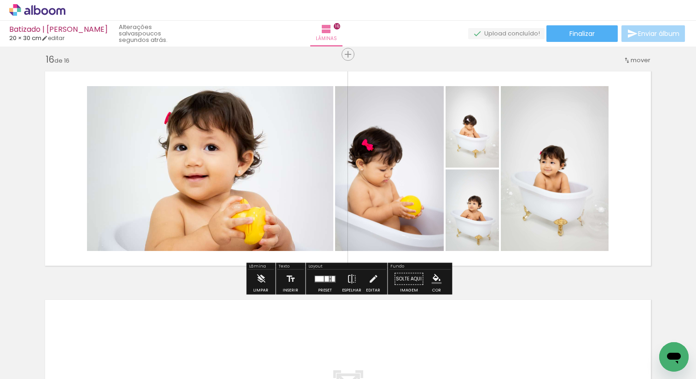
scroll to position [3393, 0]
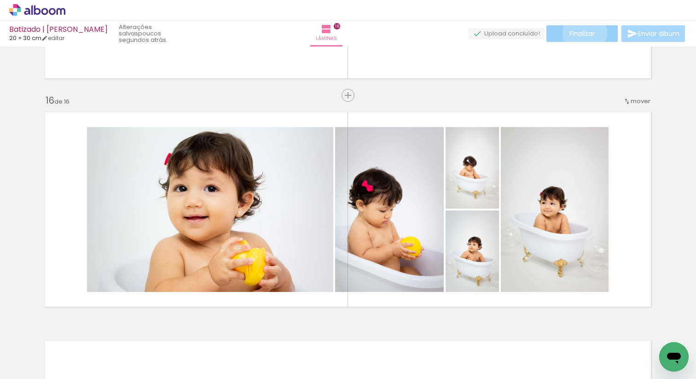
click at [582, 33] on span "Finalizar" at bounding box center [582, 33] width 25 height 6
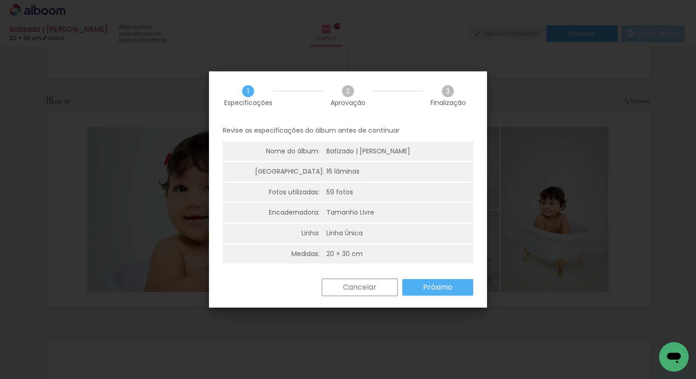
click at [0, 0] on slot "Próximo" at bounding box center [0, 0] width 0 height 0
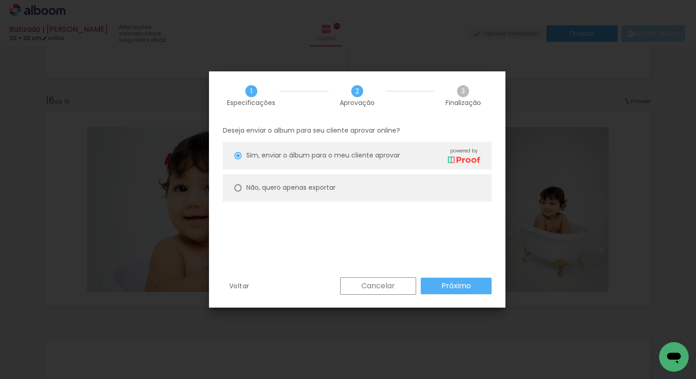
click at [240, 188] on div at bounding box center [237, 187] width 7 height 7
type paper-radio-button "on"
click at [0, 0] on slot "Próximo" at bounding box center [0, 0] width 0 height 0
type input "Alta, 300 DPI"
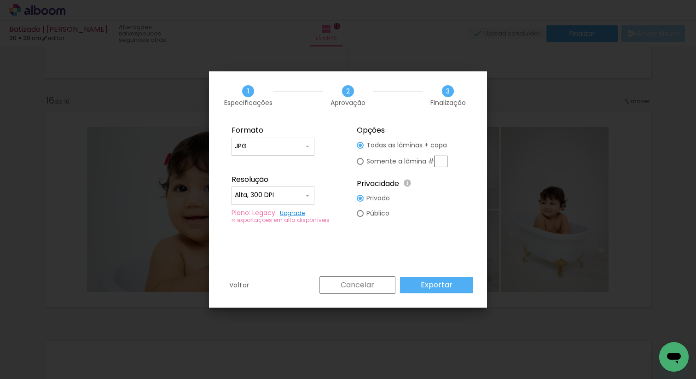
click at [0, 0] on slot "Exportar" at bounding box center [0, 0] width 0 height 0
